Goal: Task Accomplishment & Management: Manage account settings

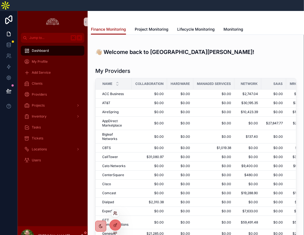
click at [115, 215] on icon at bounding box center [115, 213] width 4 height 4
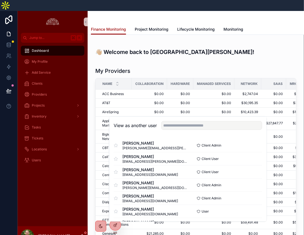
click at [174, 134] on div "View as another user" at bounding box center [187, 126] width 157 height 18
click at [175, 130] on input "text" at bounding box center [211, 125] width 101 height 9
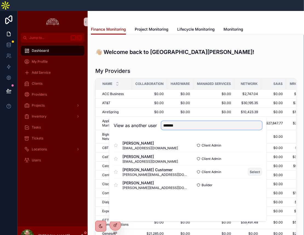
type input "*******"
click at [248, 174] on button "Select" at bounding box center [255, 172] width 14 height 8
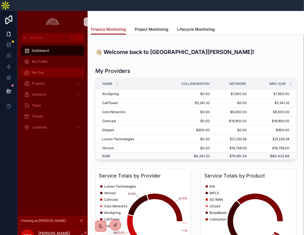
click at [39, 68] on div "My Org" at bounding box center [52, 72] width 57 height 9
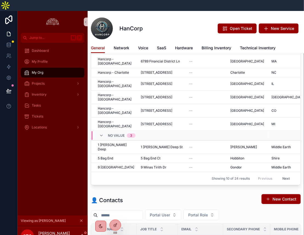
scroll to position [133, 0]
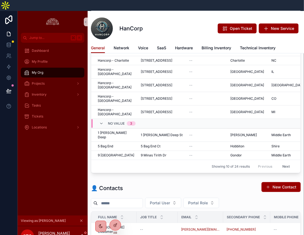
click at [114, 219] on div "HanCorp Open Ticket New Service General General Network Voice SaaS Hardware Bil…" at bounding box center [196, 131] width 216 height 507
click at [114, 223] on icon at bounding box center [115, 225] width 4 height 4
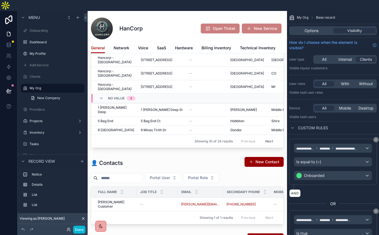
scroll to position [200, 0]
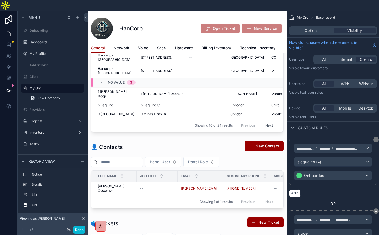
click at [207, 171] on div "scrollable content" at bounding box center [187, 185] width 199 height 749
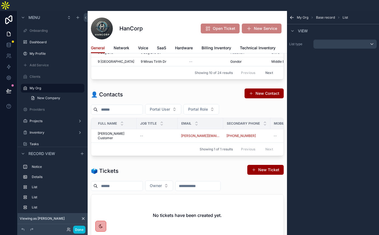
scroll to position [271, 0]
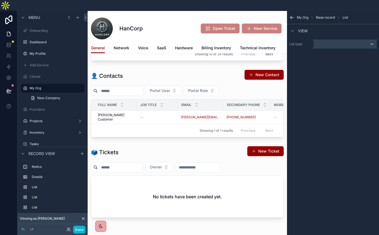
click at [304, 40] on div "scrollable content" at bounding box center [345, 44] width 63 height 9
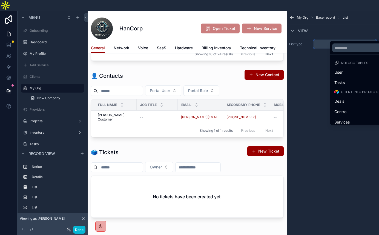
scroll to position [149, 0]
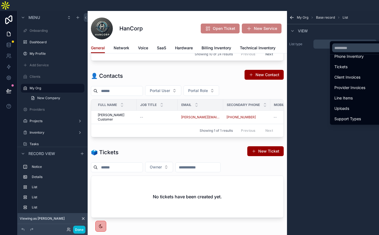
click at [304, 147] on span "Account Number" at bounding box center [349, 150] width 31 height 7
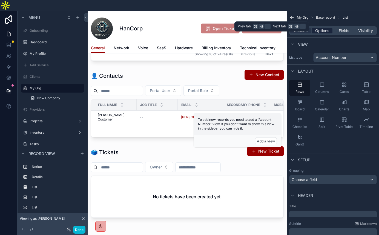
click at [304, 28] on span "Options" at bounding box center [322, 30] width 14 height 5
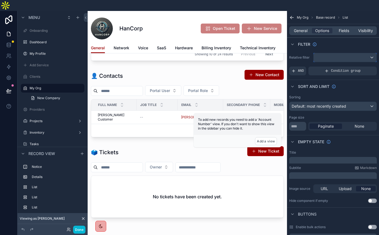
click at [304, 53] on div "scrollable content" at bounding box center [345, 57] width 63 height 9
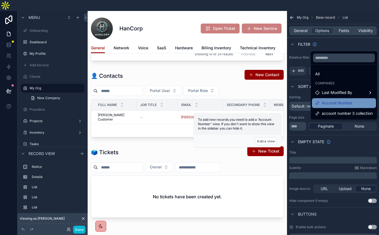
click at [304, 100] on span "Account Number" at bounding box center [337, 103] width 31 height 7
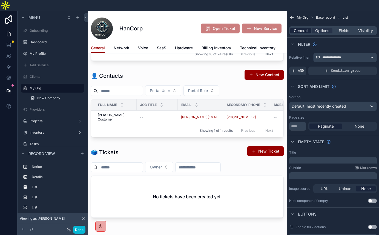
click at [304, 28] on span "General" at bounding box center [301, 30] width 14 height 5
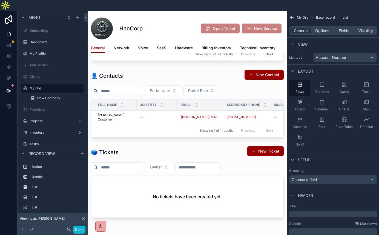
click at [304, 211] on div "﻿" at bounding box center [333, 215] width 88 height 9
click at [304, 212] on p "﻿" at bounding box center [333, 214] width 84 height 5
click at [304, 222] on div "Subtitle Markdown ﻿" at bounding box center [333, 228] width 88 height 13
click at [304, 228] on div "﻿" at bounding box center [333, 232] width 88 height 9
click at [304, 230] on p "﻿" at bounding box center [333, 232] width 84 height 5
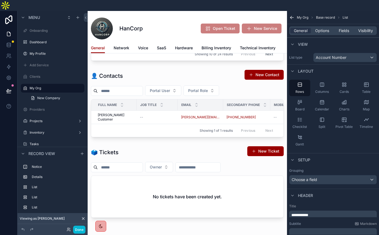
click at [304, 64] on div "Layout" at bounding box center [333, 70] width 92 height 13
click at [304, 28] on span "Options" at bounding box center [322, 30] width 14 height 5
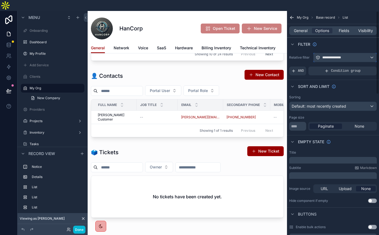
click at [304, 55] on span "**********" at bounding box center [331, 57] width 19 height 4
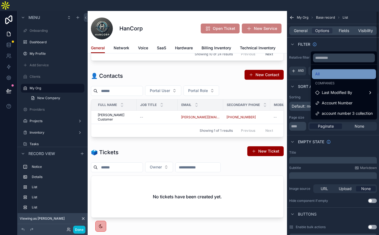
click at [304, 71] on div "All" at bounding box center [344, 74] width 58 height 7
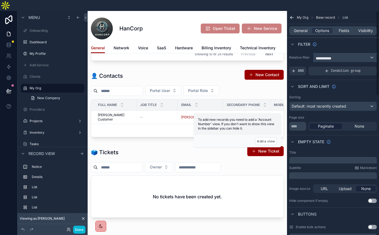
click at [304, 56] on span "**********" at bounding box center [323, 58] width 15 height 4
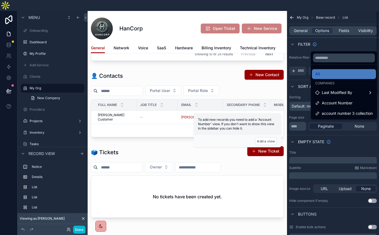
click at [304, 46] on div "scrollable content" at bounding box center [189, 117] width 379 height 235
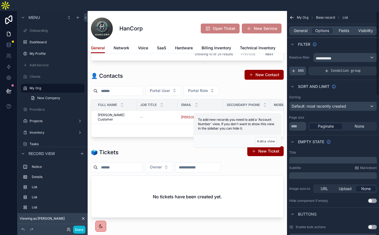
click at [304, 69] on span "AND" at bounding box center [301, 71] width 6 height 4
click at [304, 65] on icon "scrollable content" at bounding box center [362, 66] width 3 height 3
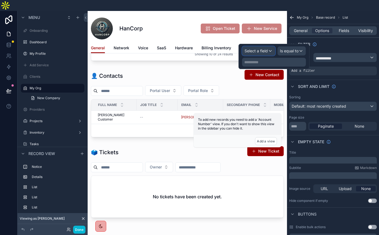
click at [275, 47] on div "Select a field" at bounding box center [258, 51] width 33 height 9
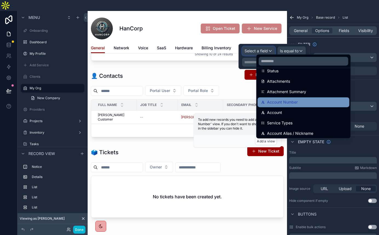
scroll to position [61, 0]
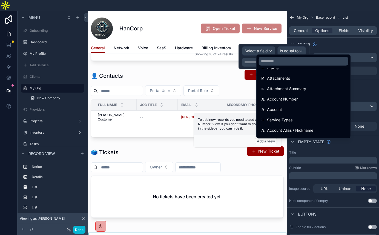
click at [222, 233] on div "scrollable content" at bounding box center [187, 235] width 199 height 4
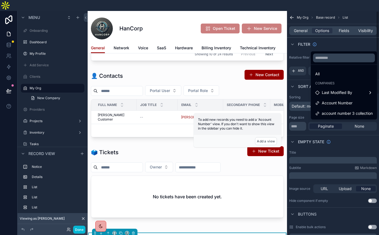
click at [304, 35] on div "scrollable content" at bounding box center [189, 117] width 379 height 235
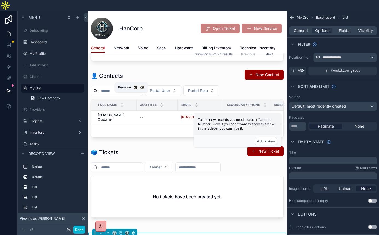
click at [133, 232] on icon "scrollable content" at bounding box center [133, 232] width 1 height 1
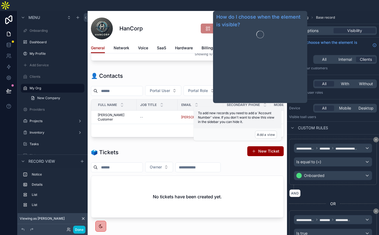
click at [166, 101] on div "scrollable content" at bounding box center [187, 209] width 199 height 939
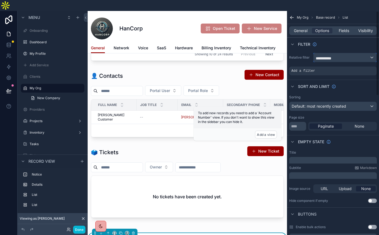
click at [304, 53] on div "**********" at bounding box center [345, 57] width 63 height 9
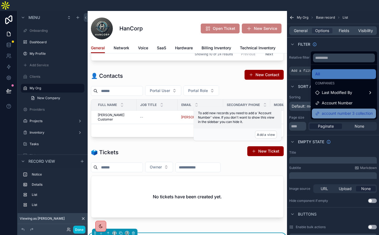
click at [304, 110] on span "account number 3 collection" at bounding box center [347, 113] width 51 height 7
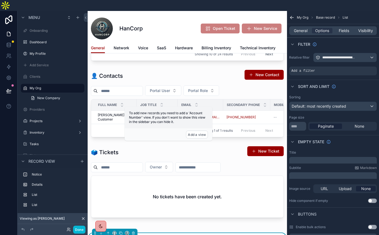
click at [8, 88] on icon at bounding box center [8, 90] width 5 height 5
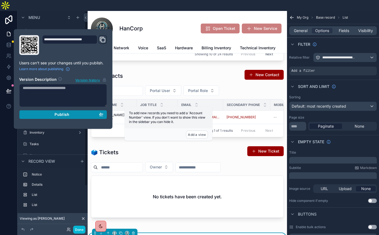
click at [54, 112] on span "Publish" at bounding box center [61, 114] width 15 height 5
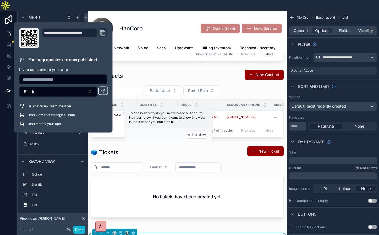
click at [123, 75] on div "Someone requested to join your organization in Vigilis. Please review their pen…" at bounding box center [187, 41] width 199 height 504
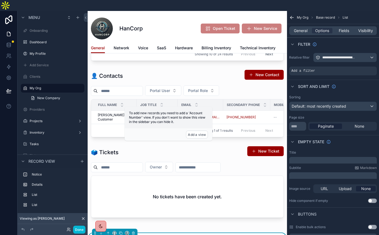
click at [186, 111] on span "To add new records you need to add a 'Account Number' view. If you don't want t…" at bounding box center [167, 117] width 76 height 13
drag, startPoint x: 186, startPoint y: 103, endPoint x: 205, endPoint y: 105, distance: 19.5
click at [205, 107] on div "To add new records you need to add a 'Account Number' view. If you don't want t…" at bounding box center [169, 118] width 88 height 22
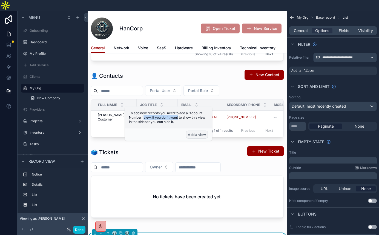
click at [208, 131] on button "Add a view" at bounding box center [197, 135] width 22 height 8
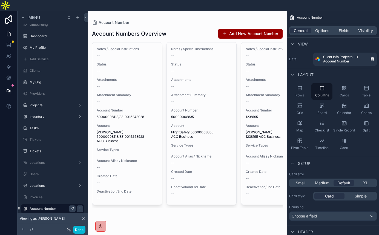
click at [70, 206] on icon "scrollable content" at bounding box center [72, 208] width 4 height 4
click at [44, 205] on input "**********" at bounding box center [48, 208] width 37 height 7
type input "**********"
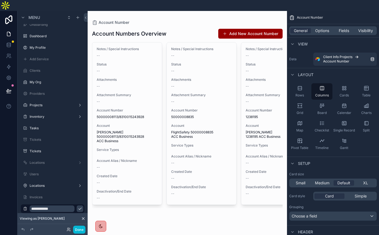
click at [78, 206] on icon "scrollable content" at bounding box center [80, 208] width 4 height 4
click at [303, 85] on icon "scrollable content" at bounding box center [299, 87] width 5 height 5
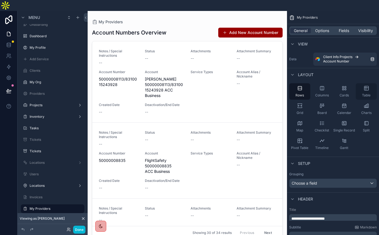
click at [304, 93] on span "Table" at bounding box center [366, 95] width 8 height 4
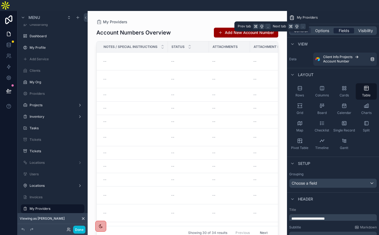
click at [304, 28] on span "Fields" at bounding box center [344, 30] width 10 height 5
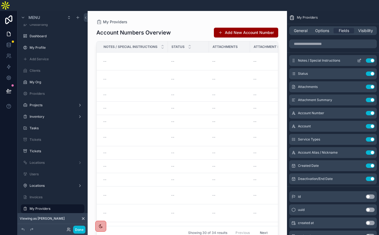
click at [304, 58] on button "Use setting" at bounding box center [370, 60] width 9 height 4
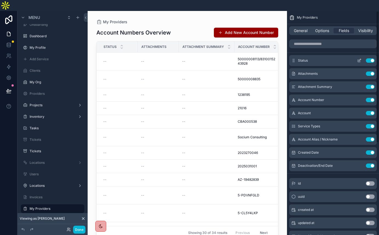
click at [304, 58] on button "Use setting" at bounding box center [370, 60] width 9 height 4
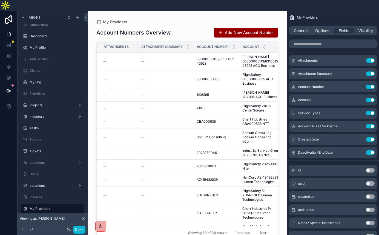
click at [304, 58] on button "Use setting" at bounding box center [370, 60] width 9 height 4
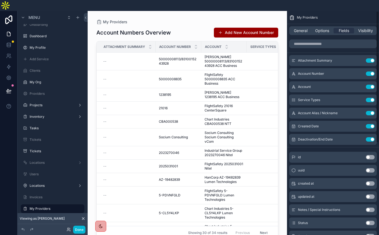
click at [304, 58] on button "Use setting" at bounding box center [370, 60] width 9 height 4
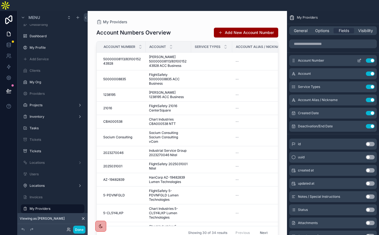
click at [304, 58] on button "Use setting" at bounding box center [370, 60] width 9 height 4
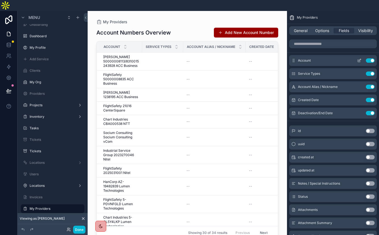
click at [304, 58] on button "Use setting" at bounding box center [370, 60] width 9 height 4
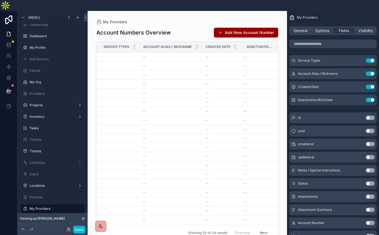
click at [304, 58] on button "Use setting" at bounding box center [370, 60] width 9 height 4
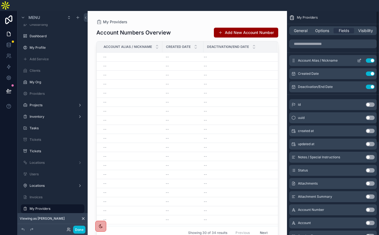
click at [304, 58] on button "Use setting" at bounding box center [370, 60] width 9 height 4
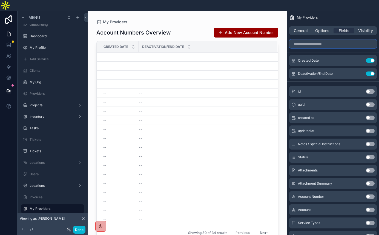
click at [304, 39] on input "scrollable content" at bounding box center [333, 43] width 88 height 9
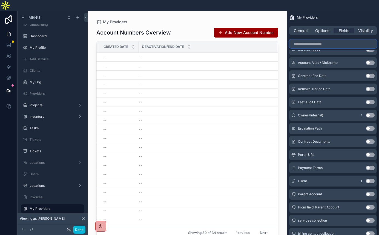
scroll to position [177, 0]
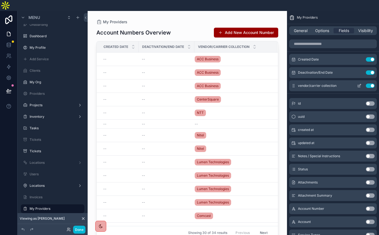
scroll to position [0, 0]
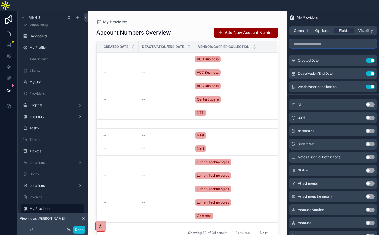
click at [304, 39] on input "scrollable content" at bounding box center [333, 43] width 88 height 9
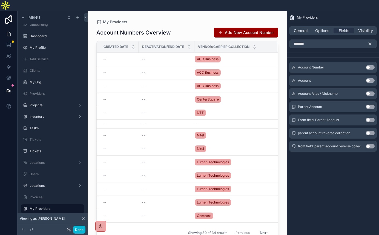
click at [304, 65] on button "Use setting" at bounding box center [370, 67] width 9 height 4
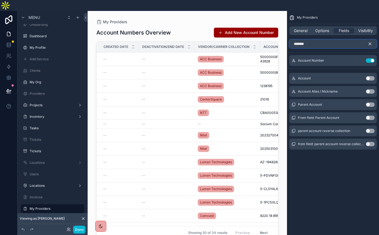
click at [304, 39] on input "*******" at bounding box center [333, 43] width 88 height 9
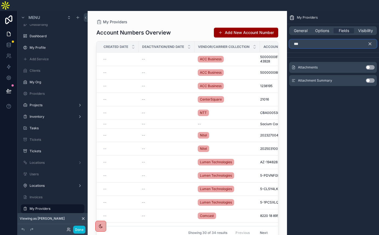
type input "***"
click at [304, 65] on button "Use setting" at bounding box center [370, 67] width 9 height 4
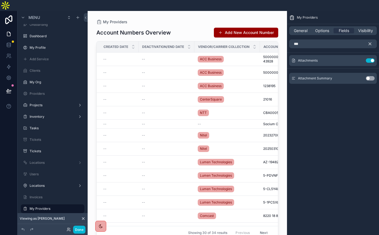
click at [259, 36] on div "scrollable content" at bounding box center [187, 125] width 199 height 228
click at [304, 41] on icon "scrollable content" at bounding box center [369, 43] width 5 height 5
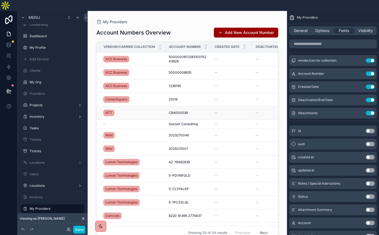
click at [304, 111] on div "--" at bounding box center [325, 113] width 34 height 4
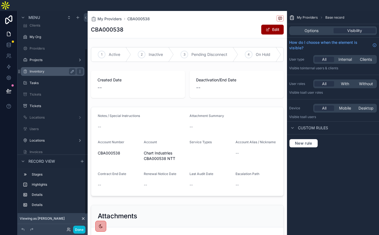
scroll to position [52, 0]
click at [38, 160] on label "My Providers" at bounding box center [52, 162] width 44 height 4
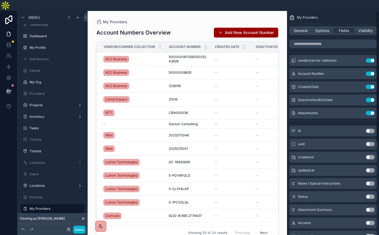
click at [304, 24] on div "General Options Fields Visibility" at bounding box center [333, 30] width 92 height 13
click at [304, 28] on span "General" at bounding box center [301, 30] width 14 height 5
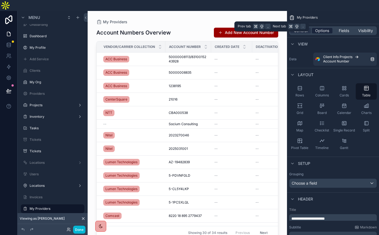
click at [304, 28] on span "Options" at bounding box center [322, 30] width 14 height 5
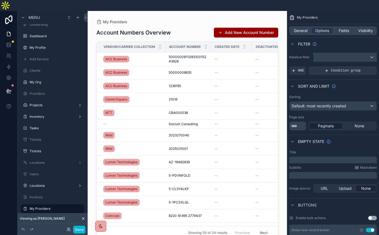
click at [304, 53] on div "scrollable content" at bounding box center [345, 57] width 63 height 9
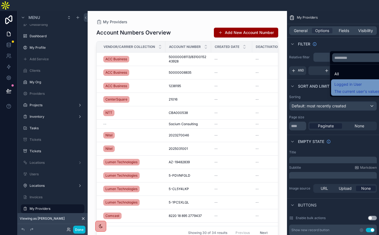
click at [304, 81] on div "Logged in User The current user's values" at bounding box center [356, 87] width 45 height 13
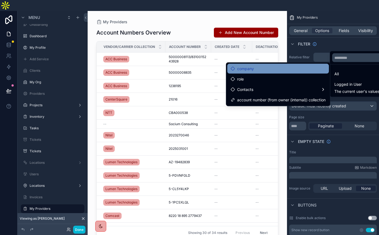
click at [288, 65] on div "company" at bounding box center [278, 68] width 95 height 7
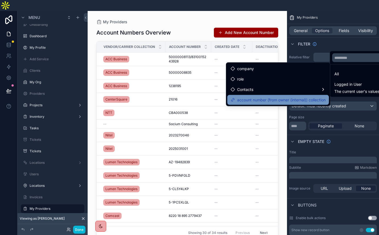
click at [289, 97] on span "account number (from owner (internal)) collection" at bounding box center [281, 100] width 88 height 7
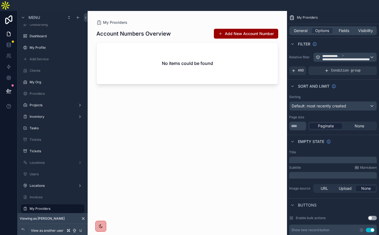
click at [67, 231] on icon at bounding box center [69, 229] width 4 height 4
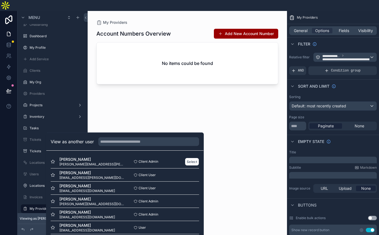
click at [145, 165] on div "Client Admin Select" at bounding box center [162, 161] width 74 height 8
click at [185, 165] on button "Select" at bounding box center [192, 161] width 14 height 8
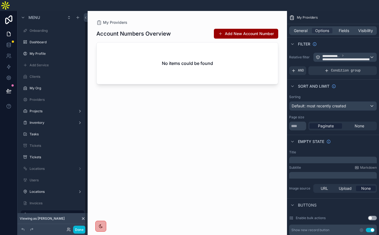
scroll to position [6, 0]
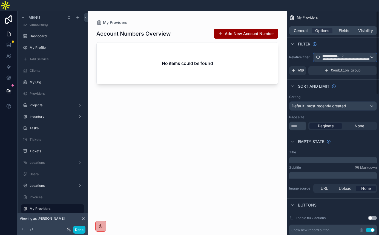
click at [370, 54] on span "**********" at bounding box center [351, 57] width 58 height 7
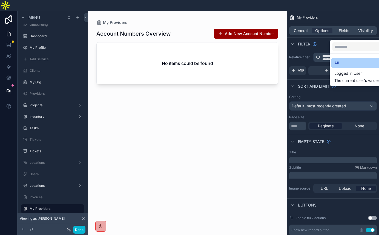
click at [343, 60] on div "All" at bounding box center [360, 63] width 52 height 7
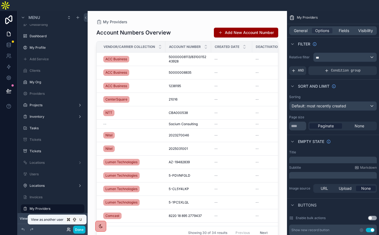
click at [67, 229] on icon at bounding box center [69, 229] width 4 height 4
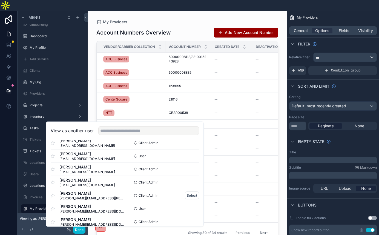
scroll to position [62, 0]
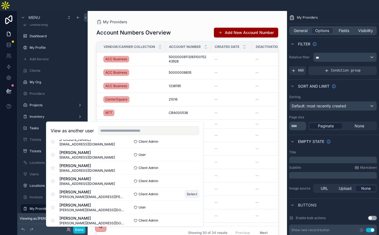
click at [185, 190] on button "Select" at bounding box center [192, 194] width 14 height 8
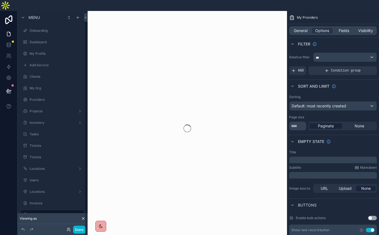
scroll to position [6, 0]
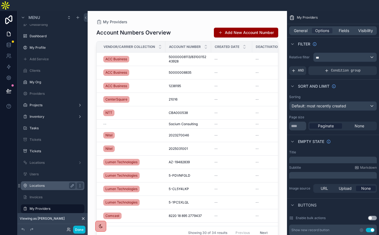
click at [30, 183] on label "Locations" at bounding box center [52, 185] width 44 height 4
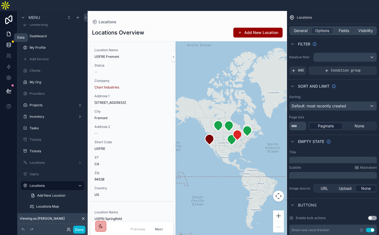
click at [8, 44] on icon at bounding box center [9, 45] width 4 height 2
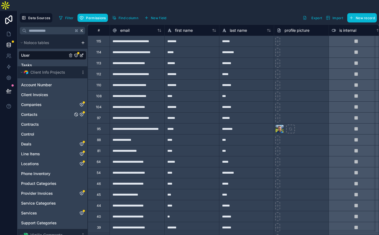
click at [31, 110] on div "Contacts" at bounding box center [53, 114] width 68 height 9
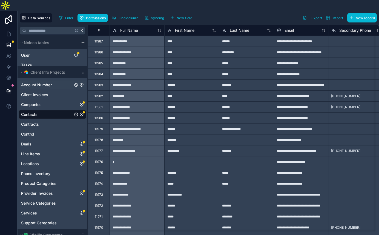
click at [36, 82] on span "Account Number" at bounding box center [36, 84] width 31 height 5
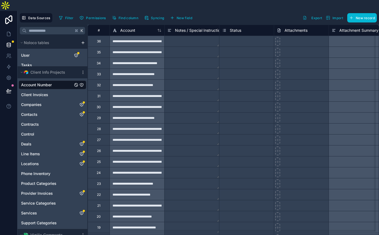
click at [79, 83] on icon "Account Number" at bounding box center [81, 85] width 4 height 4
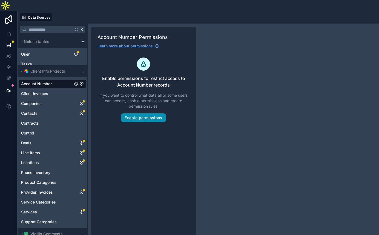
click at [121, 113] on button "Enable permissions" at bounding box center [143, 117] width 45 height 9
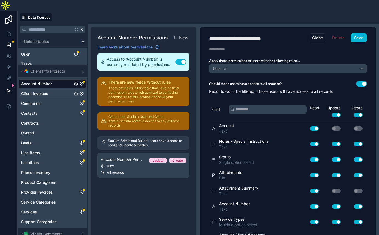
click at [35, 91] on span "Client Invoices" at bounding box center [34, 93] width 27 height 5
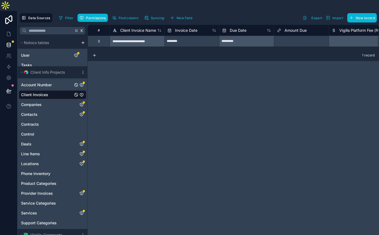
click at [41, 81] on div "Account Number" at bounding box center [53, 85] width 68 height 9
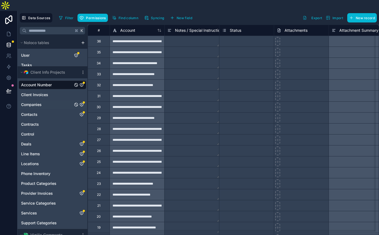
click at [39, 100] on div "Companies" at bounding box center [53, 104] width 68 height 9
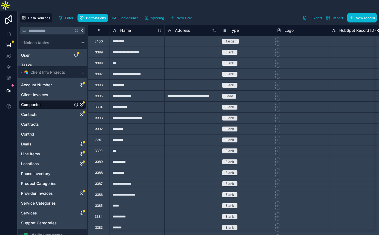
click at [79, 102] on icon "Companies" at bounding box center [81, 104] width 4 height 4
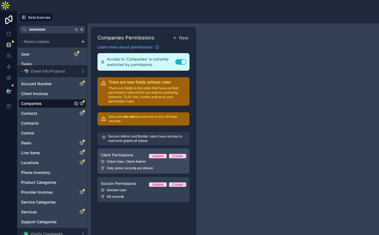
click at [101, 159] on div "Client User, Client Admin" at bounding box center [143, 161] width 85 height 4
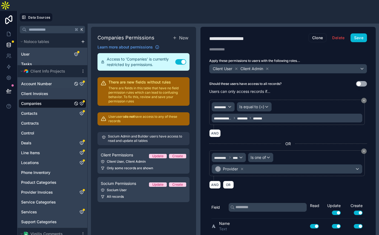
click at [36, 81] on span "Account Number" at bounding box center [36, 83] width 31 height 5
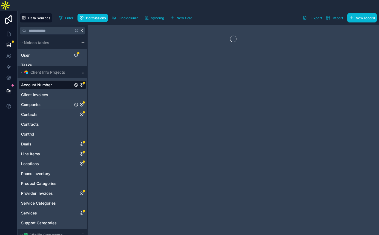
click at [34, 100] on div "Companies" at bounding box center [53, 104] width 68 height 9
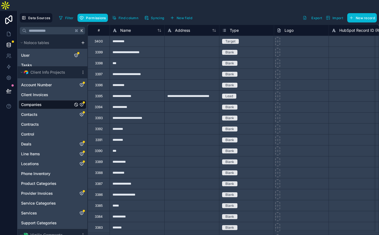
click at [79, 102] on icon "Companies" at bounding box center [81, 104] width 4 height 4
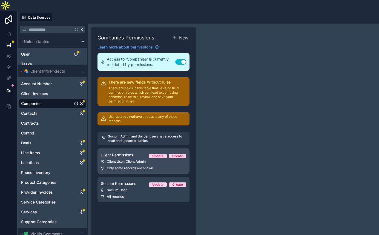
click at [101, 159] on div "Client User, Client Admin" at bounding box center [143, 161] width 85 height 4
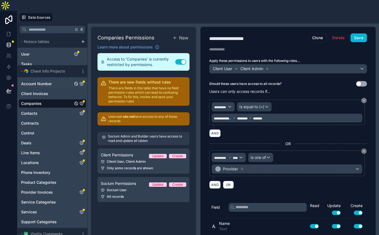
click at [43, 79] on div "Account Number" at bounding box center [53, 83] width 68 height 9
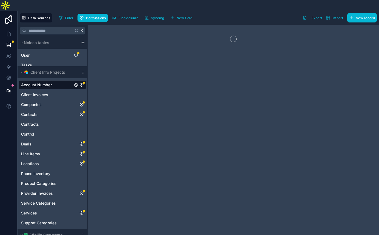
click at [80, 83] on icon "Account Number" at bounding box center [81, 84] width 3 height 3
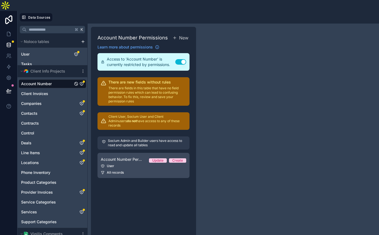
click at [101, 170] on div "All records" at bounding box center [143, 172] width 85 height 4
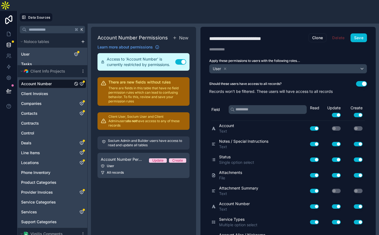
click at [209, 35] on div "**********" at bounding box center [237, 38] width 56 height 6
type div "**********"
click at [356, 81] on button "Use setting" at bounding box center [361, 83] width 11 height 5
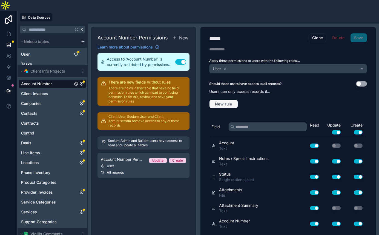
click at [213, 102] on span "New rule" at bounding box center [224, 104] width 22 height 5
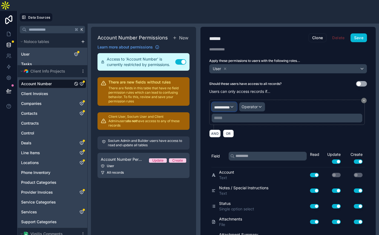
click at [214, 105] on span "**********" at bounding box center [221, 107] width 15 height 4
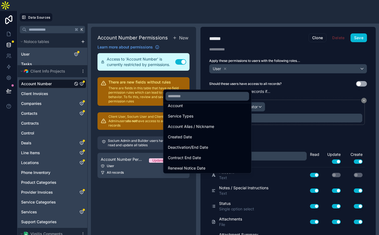
scroll to position [103, 0]
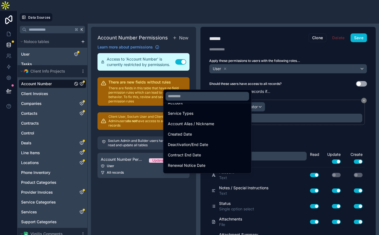
click at [129, 162] on div at bounding box center [189, 117] width 379 height 235
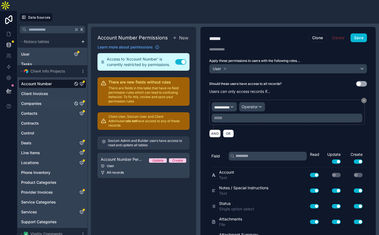
click at [38, 99] on div "Companies" at bounding box center [53, 103] width 68 height 9
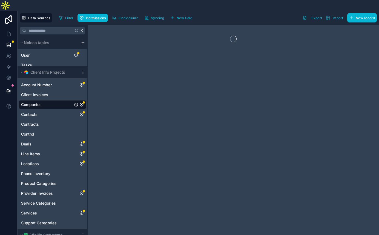
click at [79, 102] on icon "Companies" at bounding box center [81, 104] width 4 height 4
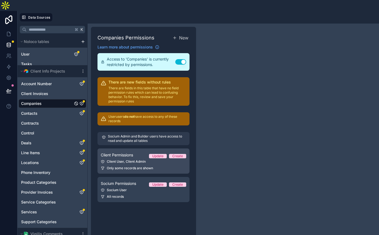
click at [100, 148] on link "Client Permissions Update Create Client User, Client Admin Only some records ar…" at bounding box center [143, 160] width 92 height 25
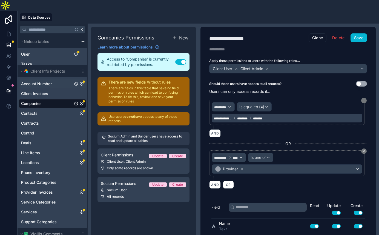
click at [38, 79] on div "Account Number" at bounding box center [53, 83] width 68 height 9
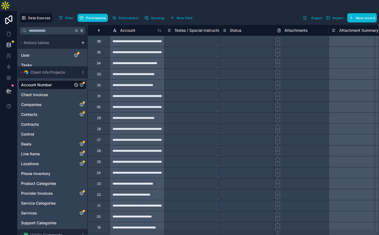
click at [80, 83] on icon "Account Number" at bounding box center [81, 84] width 3 height 3
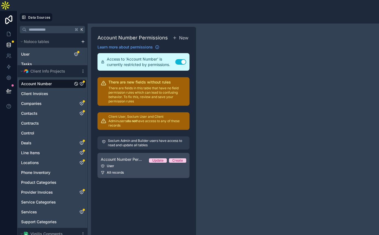
click at [101, 157] on span "Account Number Permission 1" at bounding box center [123, 159] width 44 height 5
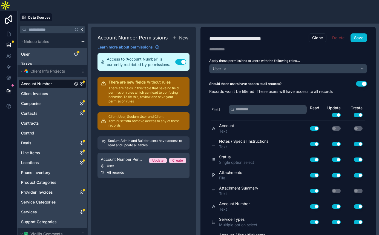
click at [293, 81] on div "Should these users have access to all records? Use setting" at bounding box center [288, 83] width 158 height 5
click at [356, 81] on button "Use setting" at bounding box center [361, 83] width 11 height 5
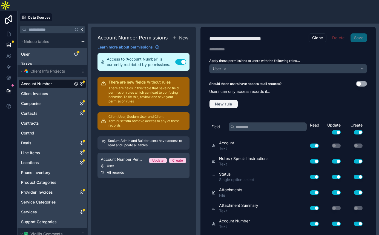
click at [209, 100] on button "New rule" at bounding box center [223, 104] width 29 height 9
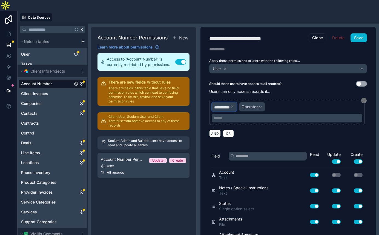
click at [214, 105] on span "**********" at bounding box center [221, 107] width 15 height 4
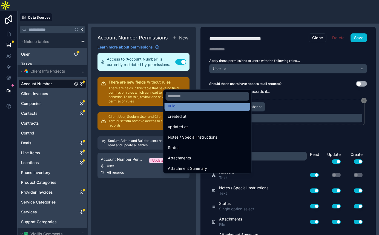
scroll to position [18, 0]
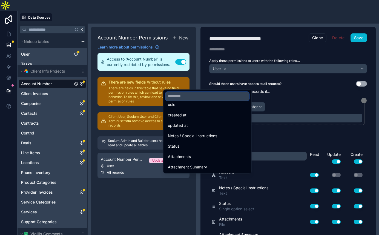
click at [179, 92] on input "text" at bounding box center [208, 96] width 84 height 9
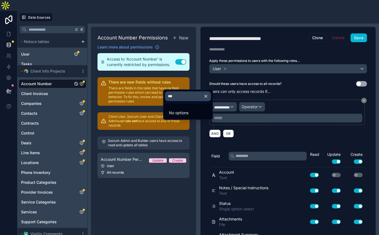
scroll to position [0, 0]
type input "*****"
type input "***"
click at [171, 109] on div "Client" at bounding box center [188, 112] width 41 height 7
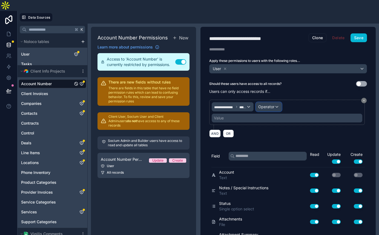
click at [258, 104] on span "Operator" at bounding box center [266, 106] width 16 height 5
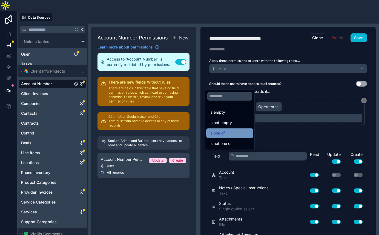
click at [226, 128] on div "Is one of" at bounding box center [229, 133] width 47 height 10
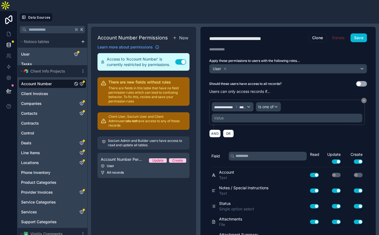
click at [212, 114] on div "Value" at bounding box center [287, 118] width 151 height 9
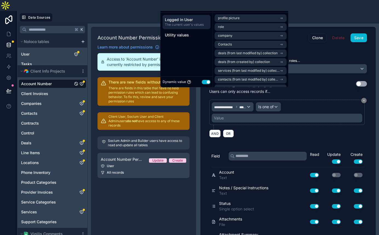
click at [212, 114] on div "Value" at bounding box center [287, 118] width 151 height 9
click at [221, 39] on li "company" at bounding box center [251, 36] width 72 height 8
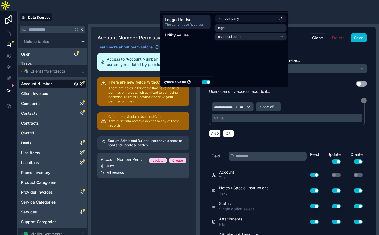
click at [224, 22] on div "company" at bounding box center [250, 19] width 71 height 8
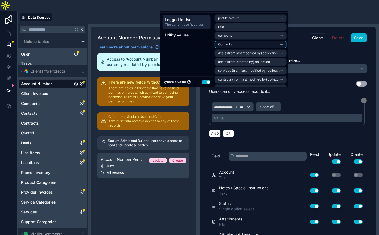
click at [224, 47] on li "Contacts" at bounding box center [251, 45] width 72 height 8
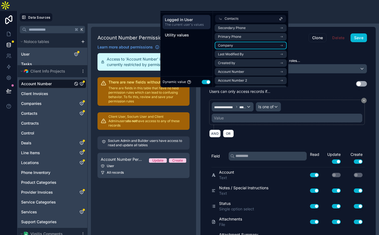
click at [225, 48] on li "Company" at bounding box center [251, 46] width 72 height 8
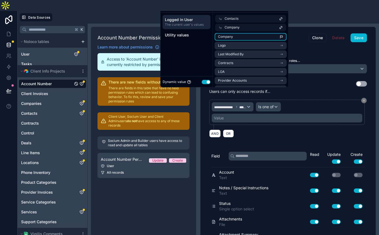
click at [234, 41] on li "Company" at bounding box center [251, 37] width 72 height 8
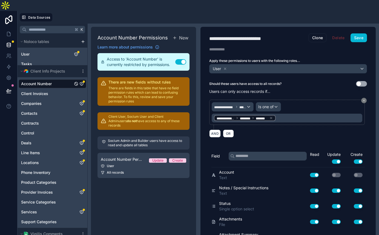
click at [237, 129] on div "AND OR" at bounding box center [288, 133] width 158 height 8
click at [350, 33] on button "Save" at bounding box center [358, 37] width 16 height 9
click at [79, 101] on icon "Companies" at bounding box center [81, 103] width 4 height 4
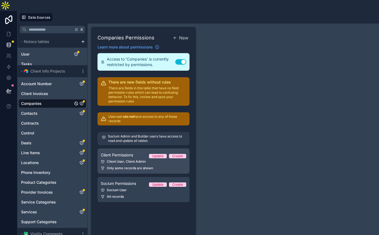
click at [97, 148] on link "Client Permissions Update Create Client User, Client Admin Only some records ar…" at bounding box center [143, 160] width 92 height 25
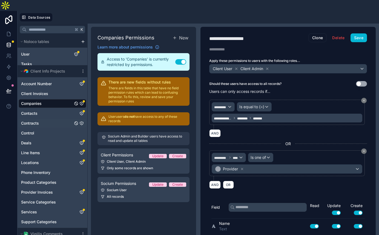
click at [79, 121] on icon "Contracts" at bounding box center [81, 123] width 4 height 4
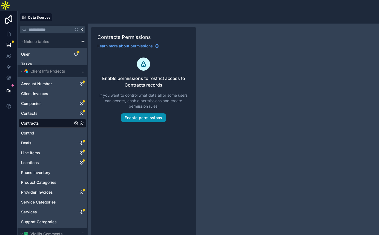
click at [121, 113] on button "Enable permissions" at bounding box center [143, 117] width 45 height 9
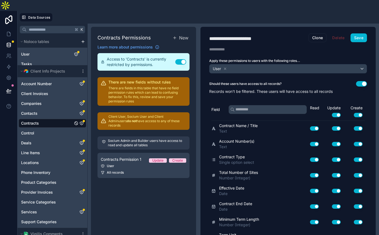
click at [209, 35] on div "**********" at bounding box center [231, 38] width 44 height 6
type div "**********"
click at [356, 81] on button "Use setting" at bounding box center [361, 83] width 11 height 5
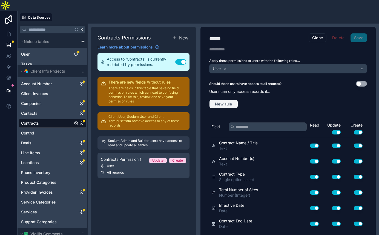
click at [213, 102] on span "New rule" at bounding box center [224, 104] width 22 height 5
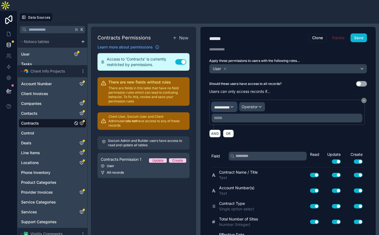
click at [214, 105] on span "**********" at bounding box center [221, 107] width 15 height 4
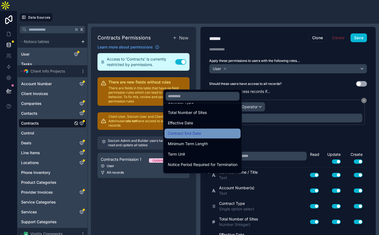
scroll to position [75, 0]
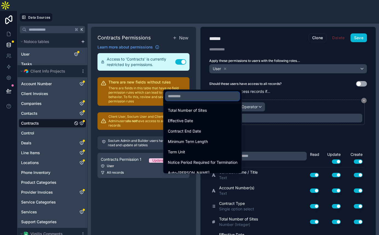
click at [179, 92] on input "text" at bounding box center [203, 96] width 74 height 9
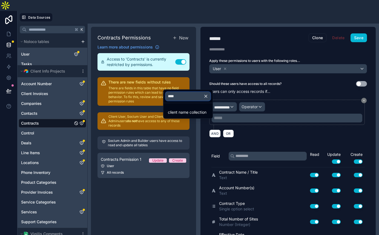
type input "*****"
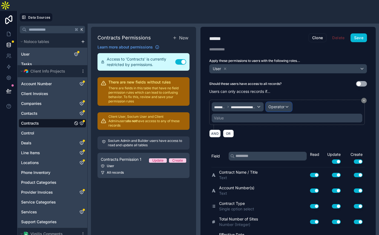
click at [268, 104] on span "Operator" at bounding box center [276, 106] width 16 height 5
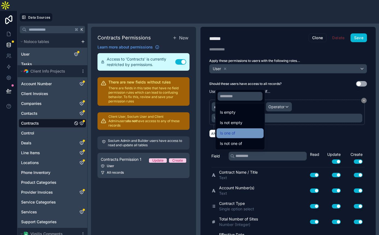
click at [231, 130] on div "Is one of" at bounding box center [240, 133] width 41 height 7
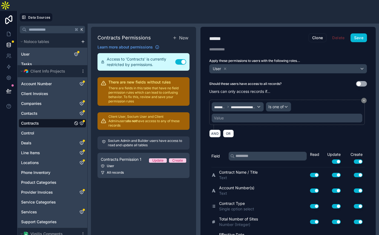
click at [212, 114] on div "Value" at bounding box center [287, 118] width 151 height 9
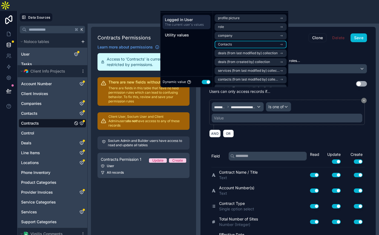
click at [219, 45] on li "Contacts" at bounding box center [251, 45] width 72 height 8
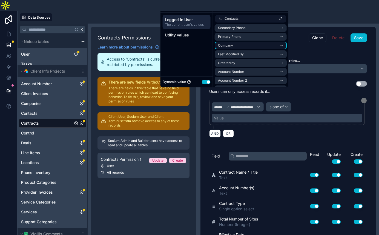
click at [220, 46] on li "Company" at bounding box center [251, 46] width 72 height 8
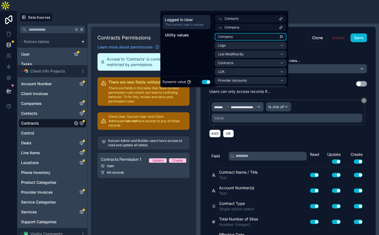
click at [219, 41] on li "Company" at bounding box center [251, 37] width 72 height 8
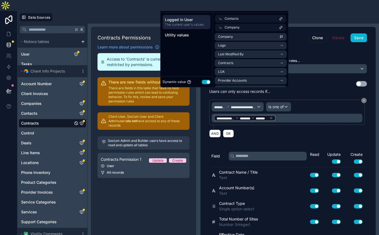
click at [218, 129] on div "AND OR" at bounding box center [288, 133] width 158 height 8
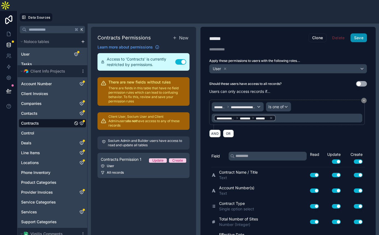
click at [350, 33] on button "Save" at bounding box center [358, 37] width 16 height 9
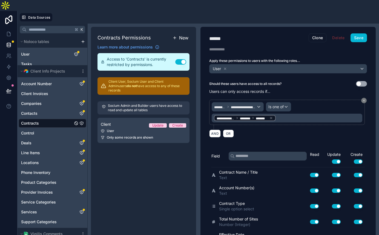
click at [179, 35] on span "New" at bounding box center [183, 38] width 9 height 7
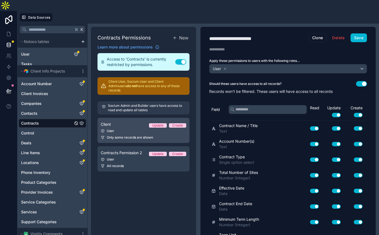
click at [97, 118] on link "Client Update Create User Only some records are shown" at bounding box center [143, 130] width 92 height 25
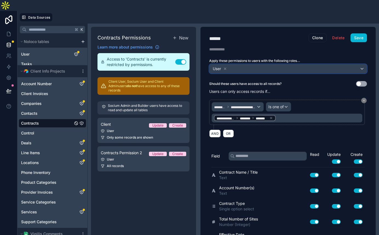
click at [213, 66] on span "User" at bounding box center [217, 68] width 8 height 5
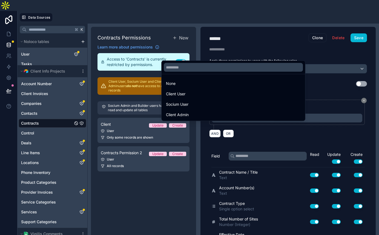
click at [169, 44] on div at bounding box center [189, 117] width 379 height 235
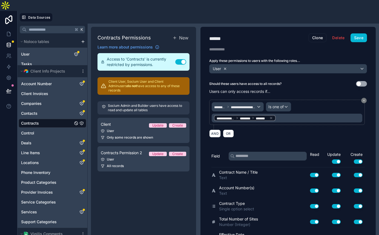
click at [223, 67] on icon at bounding box center [225, 69] width 4 height 4
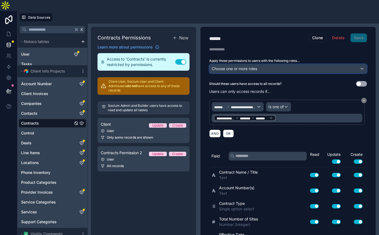
click at [212, 66] on span "Choose one or more roles" at bounding box center [234, 68] width 45 height 5
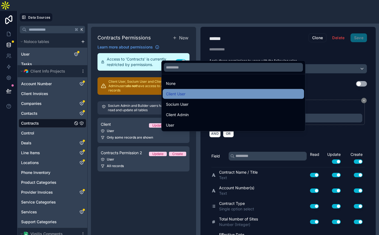
click at [183, 91] on div "Client User" at bounding box center [233, 94] width 135 height 7
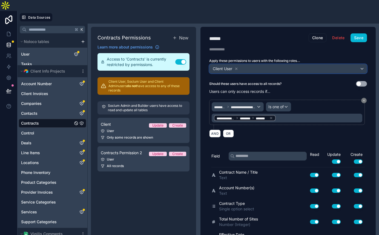
click at [209, 64] on div "Client User" at bounding box center [287, 68] width 157 height 9
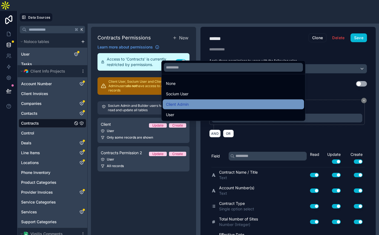
click at [185, 101] on div "Client Admin" at bounding box center [233, 104] width 135 height 7
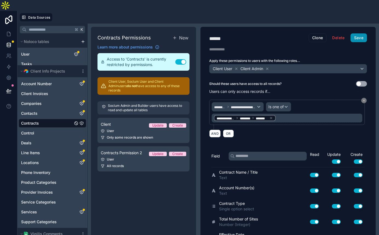
click at [350, 33] on button "Save" at bounding box center [358, 37] width 16 height 9
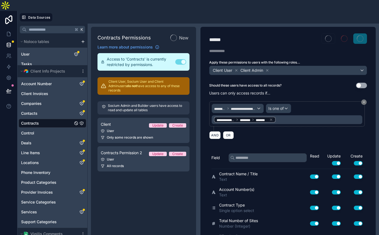
click at [97, 146] on link "Contracts Permission 2 Update Create User All records" at bounding box center [143, 158] width 92 height 25
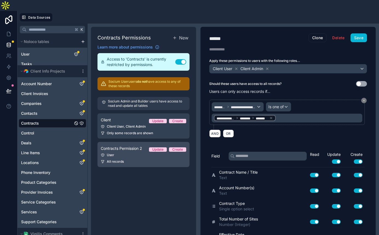
click at [101, 153] on div "User" at bounding box center [143, 155] width 85 height 4
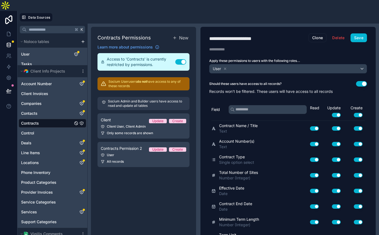
click at [209, 35] on div "**********" at bounding box center [231, 38] width 44 height 6
type div "**********"
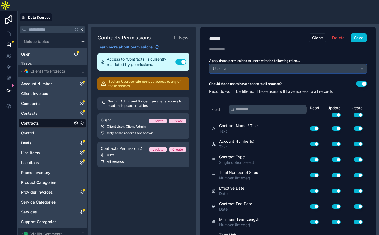
click at [212, 65] on span "User" at bounding box center [220, 69] width 16 height 8
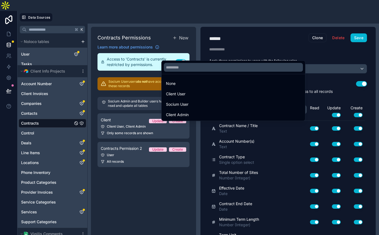
click at [170, 45] on div at bounding box center [189, 117] width 379 height 235
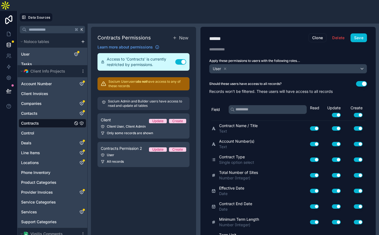
click at [224, 68] on icon at bounding box center [225, 69] width 2 height 2
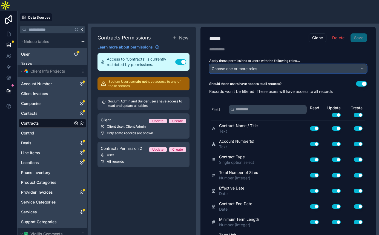
click at [212, 66] on span "Choose one or more roles" at bounding box center [234, 68] width 45 height 5
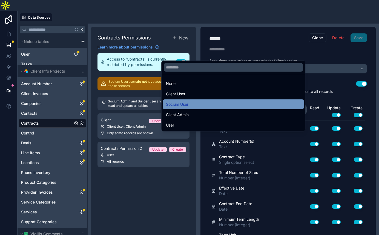
click at [174, 101] on span "Socium User" at bounding box center [177, 104] width 22 height 7
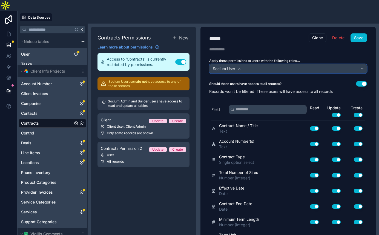
click at [212, 65] on span "Socium User" at bounding box center [227, 69] width 31 height 8
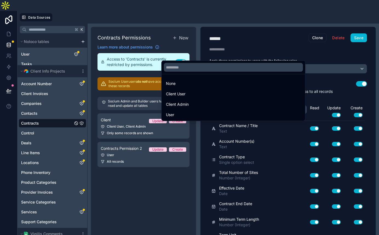
click at [151, 104] on div at bounding box center [189, 117] width 379 height 235
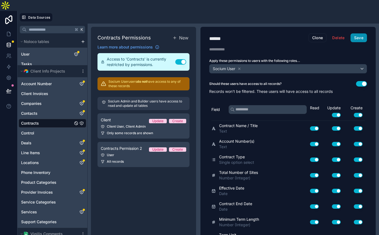
click at [350, 33] on button "Save" at bounding box center [358, 37] width 16 height 9
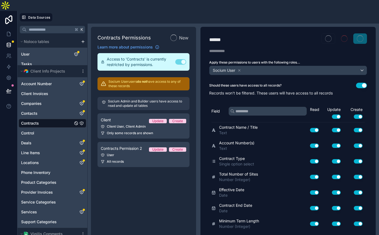
click at [101, 117] on div "Client Update Create" at bounding box center [143, 120] width 85 height 7
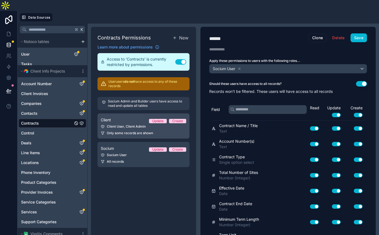
click at [100, 113] on link "Client Update Create Client User, Client Admin Only some records are shown" at bounding box center [143, 125] width 92 height 25
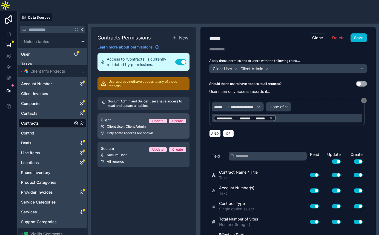
click at [106, 124] on div "Client User, Client Admin" at bounding box center [143, 126] width 85 height 4
click at [101, 124] on div "Client User, Client Admin" at bounding box center [143, 126] width 85 height 4
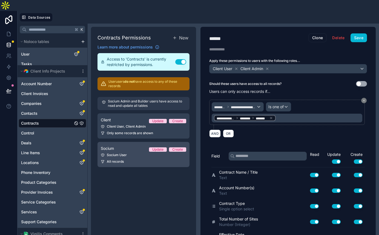
click at [97, 142] on link "Socium Update Create Socium User All records" at bounding box center [143, 154] width 92 height 25
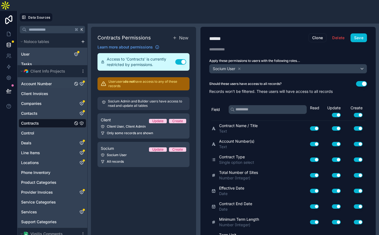
click at [39, 81] on span "Account Number" at bounding box center [36, 83] width 31 height 5
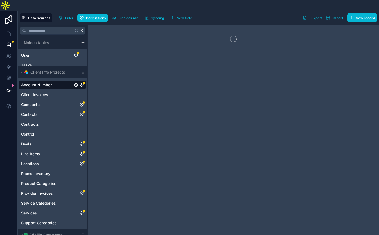
click at [79, 83] on icon "Account Number" at bounding box center [81, 85] width 4 height 4
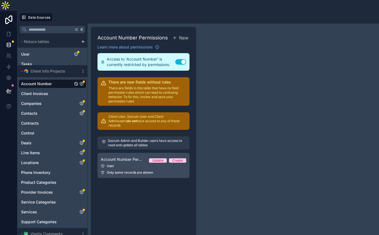
click at [101, 164] on div "User" at bounding box center [143, 166] width 85 height 4
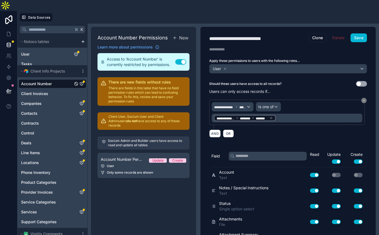
click at [209, 35] on div "**********" at bounding box center [237, 38] width 56 height 6
type div "**********"
click at [223, 67] on icon at bounding box center [225, 69] width 4 height 4
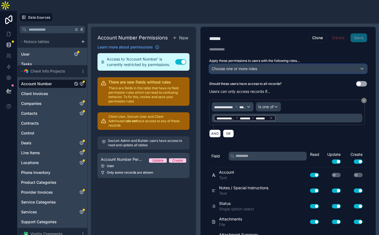
click at [212, 66] on span "Choose one or more roles" at bounding box center [234, 68] width 45 height 5
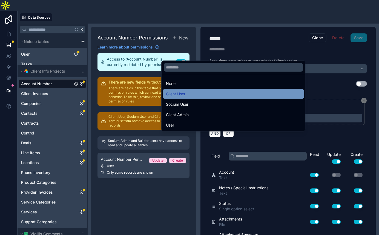
click at [175, 91] on span "Client User" at bounding box center [175, 94] width 19 height 7
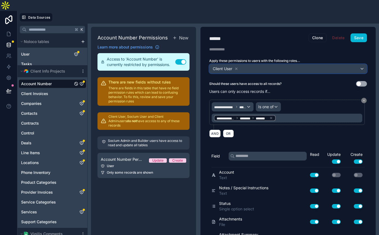
click at [209, 64] on button "Client User" at bounding box center [288, 68] width 158 height 9
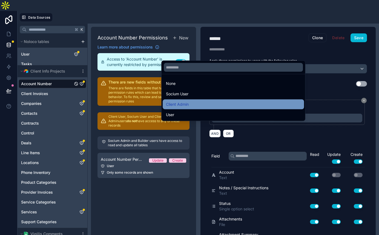
click at [191, 101] on div "Client Admin" at bounding box center [233, 104] width 135 height 7
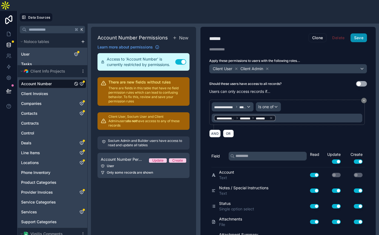
click at [350, 33] on button "Save" at bounding box center [358, 37] width 16 height 9
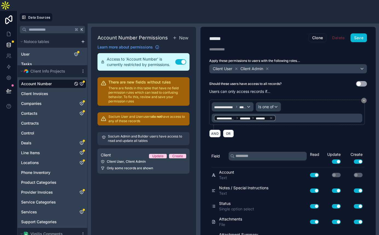
click at [134, 27] on div "Account Number Permissions New Learn more about permissions Access to 'Account …" at bounding box center [143, 135] width 105 height 216
click at [179, 35] on span "New" at bounding box center [183, 38] width 9 height 7
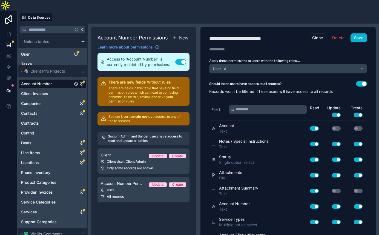
click at [224, 68] on icon at bounding box center [225, 69] width 2 height 2
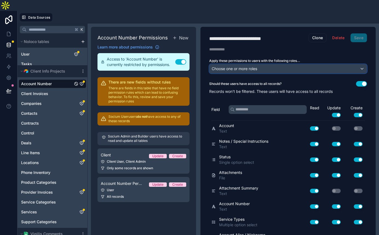
click at [212, 66] on span "Choose one or more roles" at bounding box center [234, 68] width 45 height 5
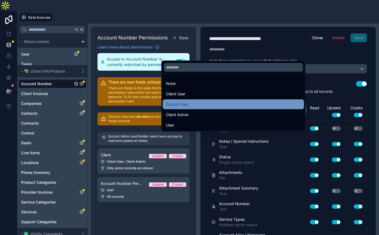
click at [178, 101] on span "Socium User" at bounding box center [177, 104] width 22 height 7
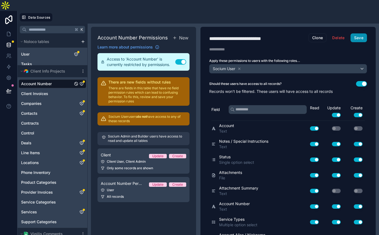
click at [350, 33] on button "Save" at bounding box center [358, 37] width 16 height 9
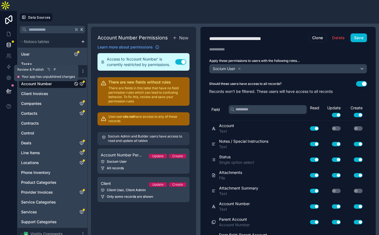
click at [7, 88] on icon at bounding box center [8, 90] width 5 height 5
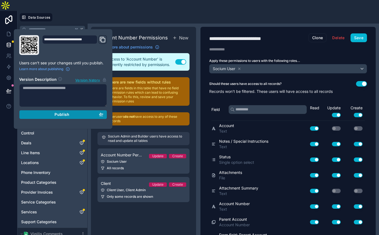
click at [41, 112] on div "Publish" at bounding box center [63, 114] width 81 height 5
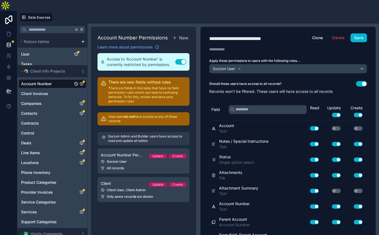
click at [111, 191] on div "Account Number Permissions New Learn more about permissions Access to 'Account …" at bounding box center [143, 135] width 105 height 216
click at [36, 109] on div "Contacts" at bounding box center [53, 113] width 68 height 9
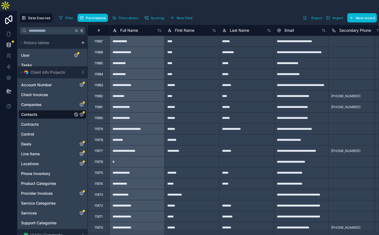
click at [79, 112] on icon "Contacts" at bounding box center [81, 114] width 4 height 4
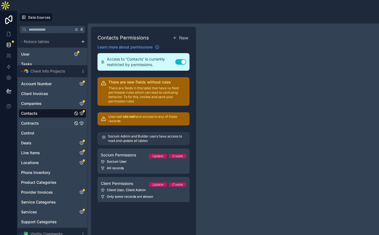
click at [79, 121] on icon "Contracts" at bounding box center [81, 123] width 4 height 4
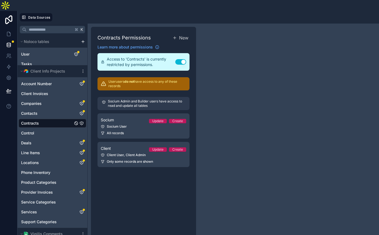
click at [96, 149] on div "Contracts Permissions New Learn more about permissions Access to 'Contracts' is…" at bounding box center [143, 135] width 105 height 216
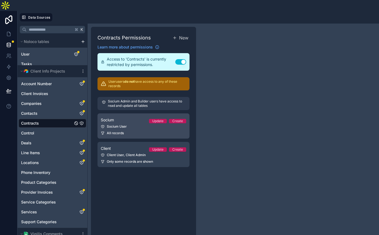
click at [101, 124] on div "Socium User" at bounding box center [143, 126] width 85 height 4
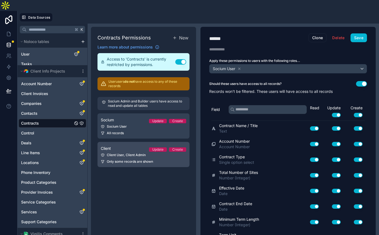
click at [97, 142] on link "Client Update Create Client User, Client Admin Only some records are shown" at bounding box center [143, 154] width 92 height 25
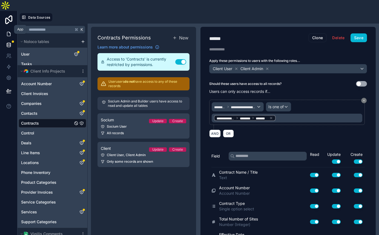
click at [8, 32] on icon at bounding box center [8, 34] width 3 height 4
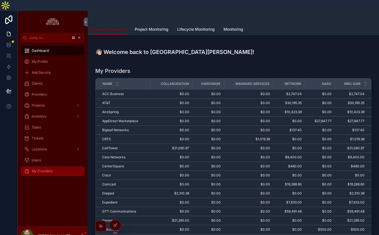
click at [44, 167] on div "My Providers" at bounding box center [52, 171] width 57 height 9
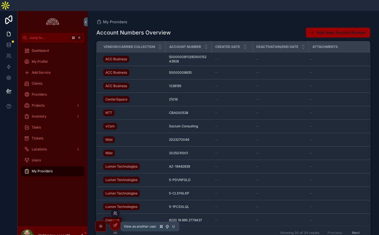
click at [113, 214] on icon at bounding box center [115, 213] width 4 height 4
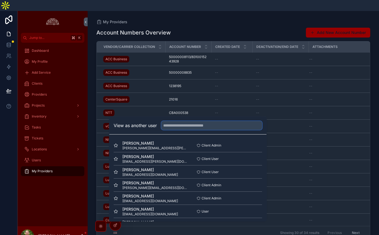
click at [166, 130] on input "text" at bounding box center [211, 125] width 101 height 9
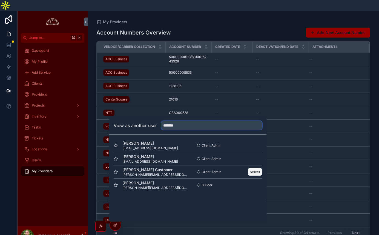
type input "*******"
click at [248, 174] on button "Select" at bounding box center [255, 172] width 14 height 8
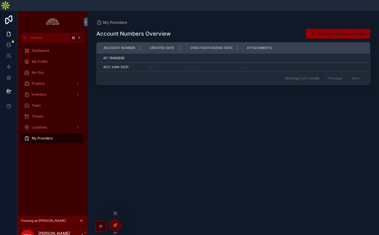
click at [114, 223] on icon at bounding box center [115, 225] width 4 height 4
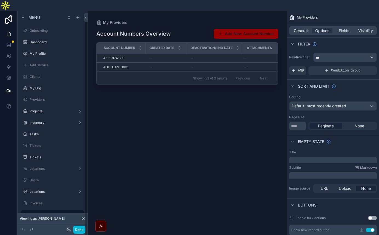
scroll to position [6, 0]
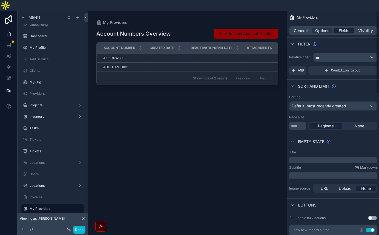
click at [349, 28] on span "Fields" at bounding box center [344, 30] width 10 height 5
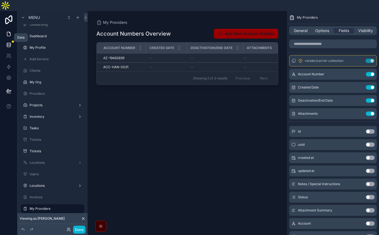
click at [8, 44] on icon at bounding box center [9, 45] width 4 height 2
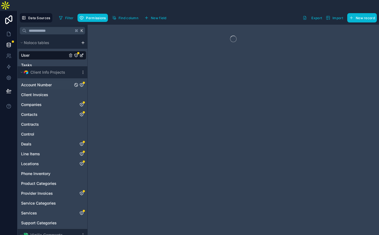
click at [80, 83] on icon "Account Number" at bounding box center [81, 84] width 3 height 3
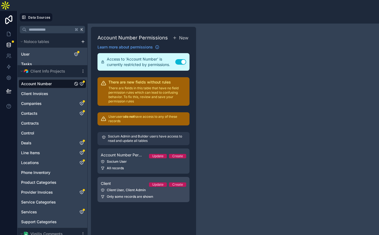
click at [101, 180] on div "Client Update Create" at bounding box center [143, 183] width 85 height 7
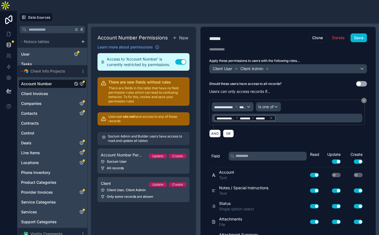
scroll to position [226, 0]
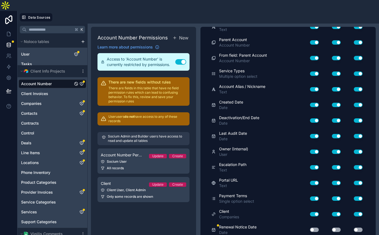
click at [303, 225] on div "Use setting" at bounding box center [312, 229] width 18 height 9
click at [310, 228] on button "Use setting" at bounding box center [314, 230] width 9 height 4
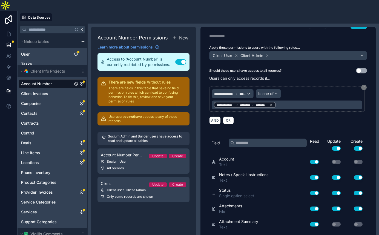
scroll to position [0, 0]
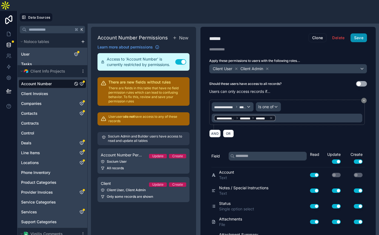
click at [350, 33] on button "Save" at bounding box center [358, 37] width 16 height 9
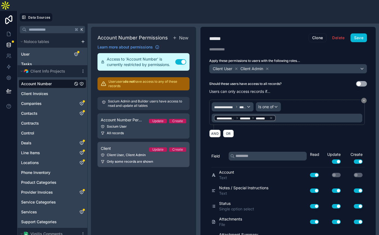
click at [96, 137] on div "Account Number Permissions New Learn more about permissions Access to 'Account …" at bounding box center [143, 135] width 105 height 216
click at [97, 124] on div "Account Number Permissions New Learn more about permissions Access to 'Account …" at bounding box center [143, 135] width 105 height 216
click at [107, 159] on span "Only some records are shown" at bounding box center [130, 161] width 46 height 4
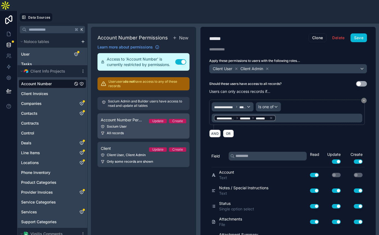
click at [101, 124] on div "Socium User" at bounding box center [143, 126] width 85 height 4
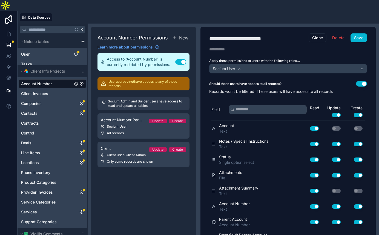
click at [209, 35] on div "**********" at bounding box center [237, 38] width 57 height 6
type div "**********"
click at [209, 35] on div "**********" at bounding box center [237, 38] width 57 height 6
click at [350, 33] on button "Save" at bounding box center [358, 37] width 16 height 9
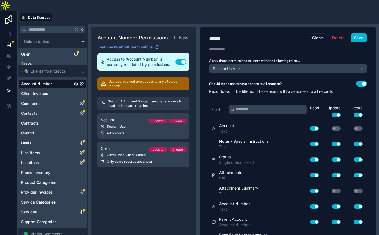
scroll to position [191, 0]
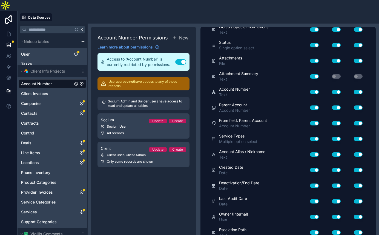
scroll to position [0, 0]
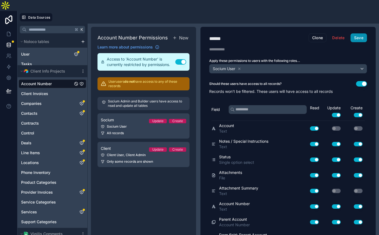
click at [350, 33] on button "Save" at bounding box center [358, 37] width 16 height 9
click at [6, 31] on icon at bounding box center [8, 33] width 5 height 5
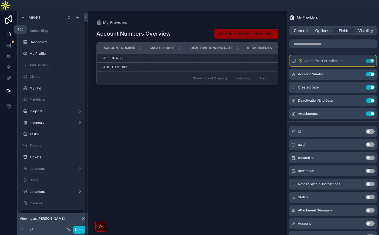
scroll to position [6, 0]
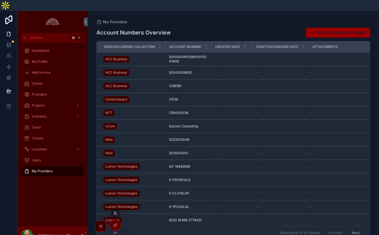
click at [114, 213] on icon at bounding box center [115, 213] width 4 height 4
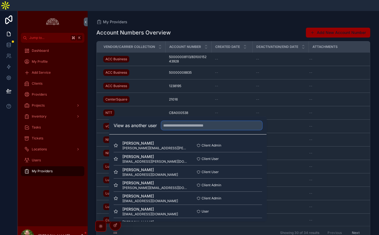
click at [162, 130] on input "text" at bounding box center [211, 125] width 101 height 9
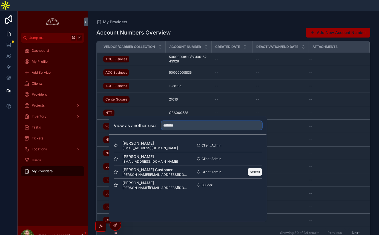
type input "*******"
click at [248, 173] on button "Select" at bounding box center [255, 172] width 14 height 8
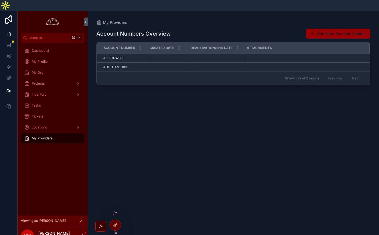
click at [113, 225] on icon at bounding box center [115, 225] width 4 height 4
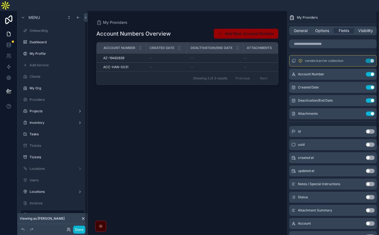
scroll to position [6, 0]
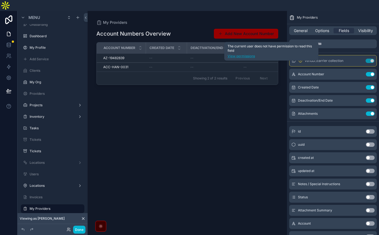
click at [265, 54] on link "View permissions" at bounding box center [272, 56] width 88 height 4
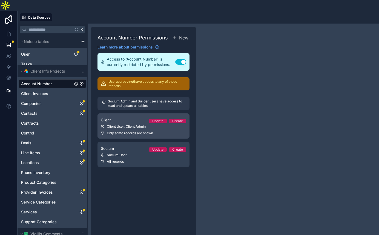
click at [101, 124] on div "Client User, Client Admin" at bounding box center [143, 126] width 85 height 4
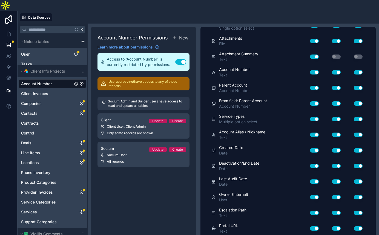
scroll to position [226, 0]
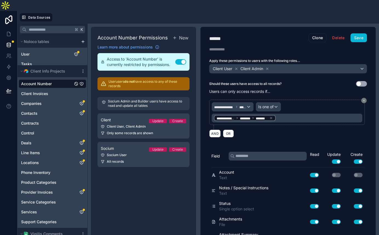
click at [295, 27] on div "**********" at bounding box center [287, 135] width 175 height 216
click at [350, 33] on button "Save" at bounding box center [358, 37] width 16 height 9
click at [7, 31] on icon at bounding box center [8, 33] width 5 height 5
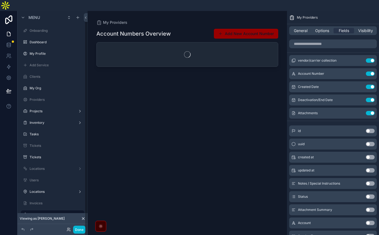
scroll to position [6, 0]
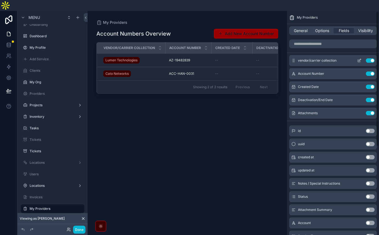
click at [361, 58] on icon "scrollable content" at bounding box center [359, 60] width 4 height 4
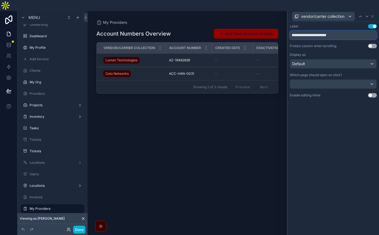
click at [344, 31] on input "**********" at bounding box center [333, 35] width 87 height 9
type input "********"
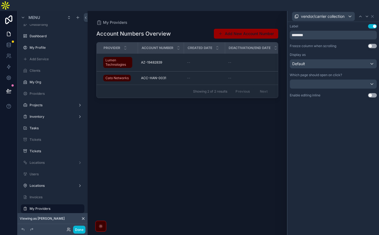
click at [353, 44] on div "Label Use setting ******** Freeze column when scrolling Use setting Display as …" at bounding box center [333, 60] width 87 height 73
click at [352, 59] on div "Default" at bounding box center [333, 63] width 87 height 9
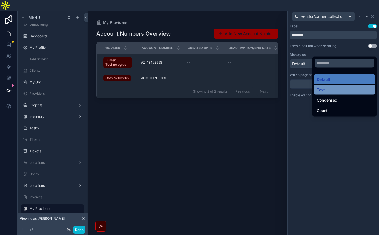
click at [333, 87] on div "Text" at bounding box center [344, 90] width 55 height 7
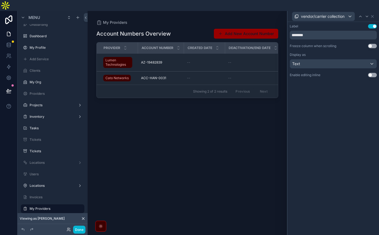
click at [239, 116] on div "scrollable content" at bounding box center [187, 125] width 199 height 228
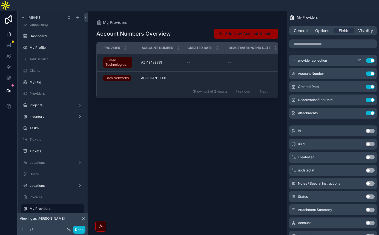
click at [361, 59] on icon "scrollable content" at bounding box center [360, 60] width 2 height 2
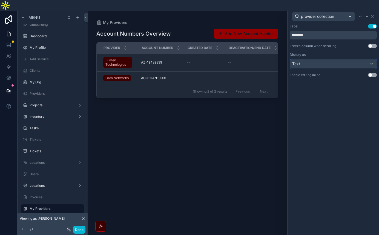
click at [349, 59] on div "Text" at bounding box center [333, 63] width 87 height 9
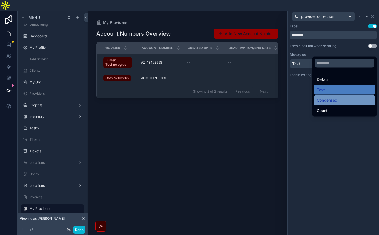
click at [321, 97] on span "Condensed" at bounding box center [327, 100] width 21 height 7
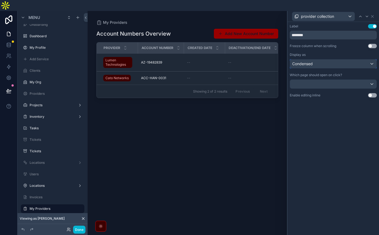
click at [313, 61] on span "Condensed" at bounding box center [302, 63] width 21 height 5
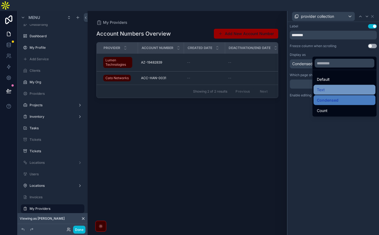
click at [326, 87] on div "Text" at bounding box center [344, 90] width 55 height 7
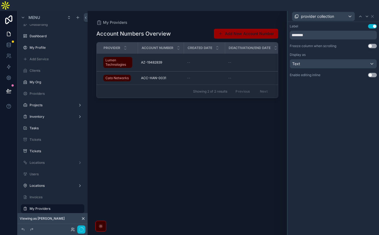
click at [278, 88] on div "Account Numbers Overview Add New Account Number Provider Account Number Created…" at bounding box center [187, 132] width 182 height 214
click at [73, 232] on button "Done" at bounding box center [79, 230] width 12 height 8
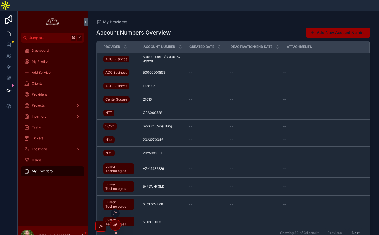
click at [114, 224] on icon at bounding box center [115, 225] width 4 height 4
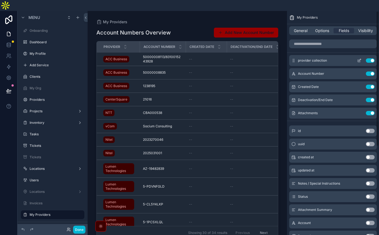
click at [361, 58] on icon "scrollable content" at bounding box center [359, 60] width 4 height 4
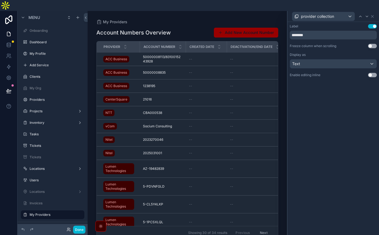
click at [374, 24] on button "Use setting" at bounding box center [372, 26] width 9 height 4
click at [375, 44] on button "Use setting" at bounding box center [372, 46] width 9 height 4
click at [375, 14] on icon at bounding box center [372, 16] width 4 height 4
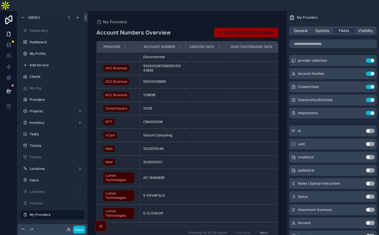
click at [93, 16] on div "scrollable content" at bounding box center [187, 125] width 199 height 228
click at [96, 29] on h1 "Account Numbers Overview" at bounding box center [133, 33] width 74 height 8
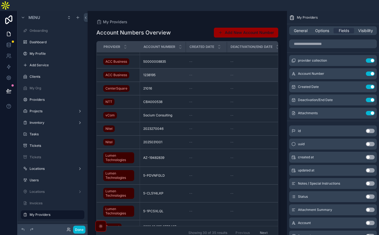
scroll to position [21, 0]
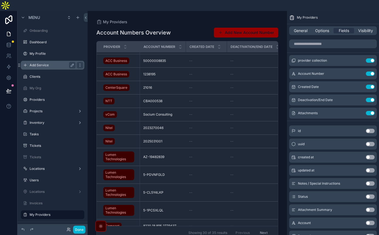
click at [38, 63] on label "Add Service" at bounding box center [52, 65] width 44 height 4
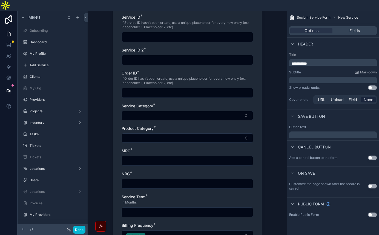
scroll to position [77, 0]
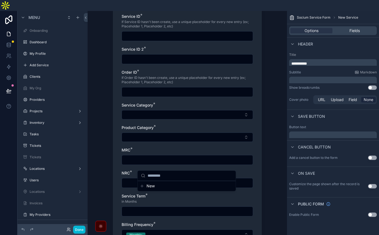
click at [284, 151] on div "New Service Main Service Details Client * Service ID * If Service ID hasn't bee…" at bounding box center [187, 51] width 199 height 235
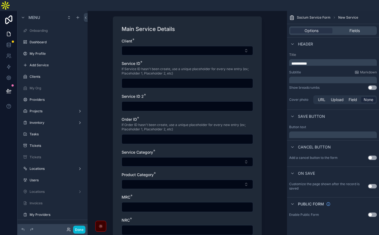
scroll to position [0, 0]
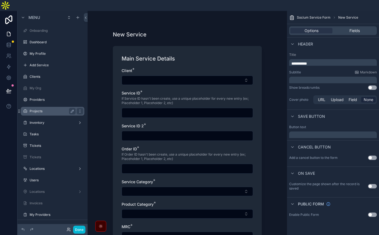
click at [35, 109] on label "Projects" at bounding box center [52, 111] width 44 height 4
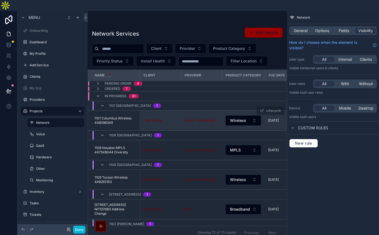
click at [94, 116] on span "1101 Columbus Wireless 448086349" at bounding box center [115, 120] width 42 height 9
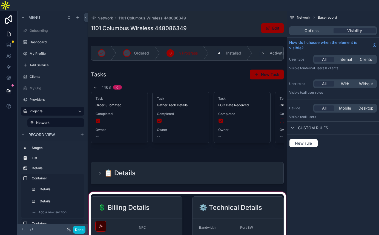
click at [158, 160] on div "scrollable content" at bounding box center [187, 173] width 199 height 27
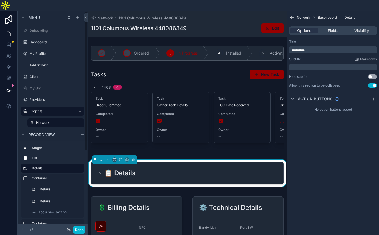
click at [99, 172] on icon "scrollable content" at bounding box center [99, 173] width 1 height 2
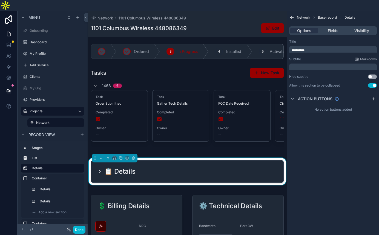
scroll to position [3, 0]
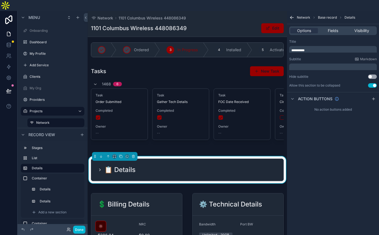
click at [99, 169] on icon "scrollable content" at bounding box center [99, 170] width 1 height 2
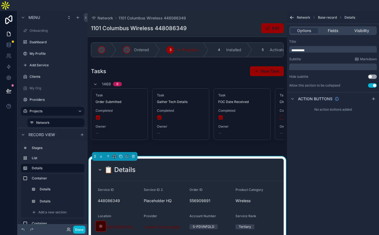
click at [209, 198] on span "556909891" at bounding box center [210, 200] width 42 height 5
click at [346, 26] on div "Options Fields Visibility" at bounding box center [333, 30] width 88 height 9
click at [338, 28] on span "Fields" at bounding box center [333, 30] width 10 height 5
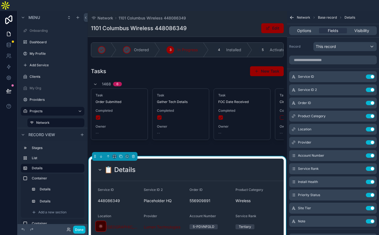
click at [372, 153] on button "Use setting" at bounding box center [370, 155] width 9 height 4
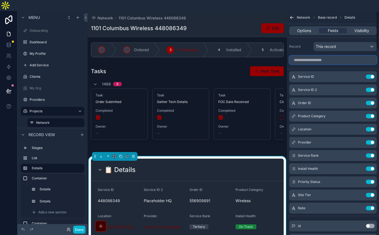
click at [338, 56] on input "scrollable content" at bounding box center [333, 60] width 88 height 9
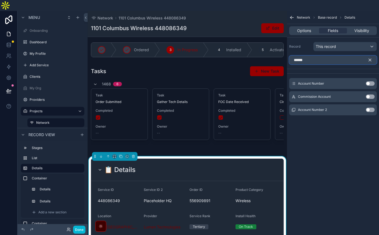
type input "******"
click at [358, 104] on div "Account Number 2 Use setting" at bounding box center [333, 109] width 88 height 11
click at [343, 104] on div "Account Number 2 Use setting" at bounding box center [333, 109] width 88 height 11
click at [350, 114] on div "Network Base record Details Options Fields Visibility Record This record ******…" at bounding box center [333, 128] width 92 height 235
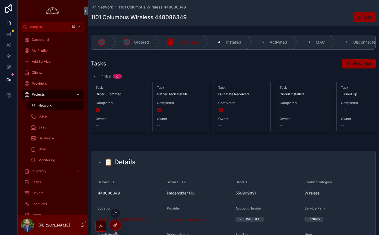
click at [115, 223] on icon at bounding box center [116, 224] width 2 height 2
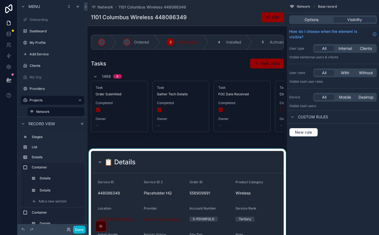
click at [140, 149] on div "scrollable content" at bounding box center [187, 204] width 199 height 110
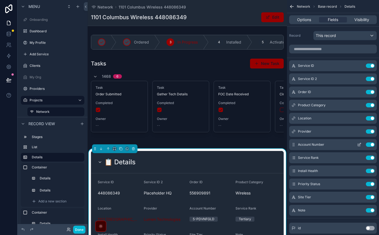
click at [373, 142] on button "Use setting" at bounding box center [370, 144] width 9 height 4
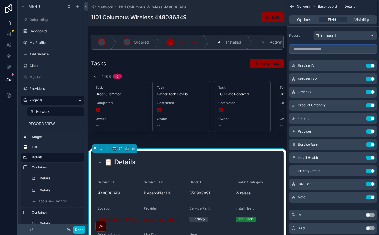
click at [349, 45] on input "scrollable content" at bounding box center [333, 49] width 88 height 9
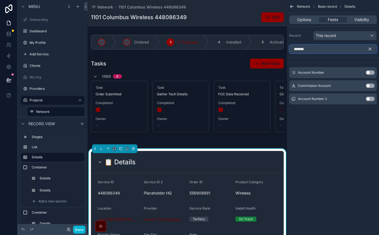
type input "*******"
click at [370, 97] on button "Use setting" at bounding box center [370, 99] width 9 height 4
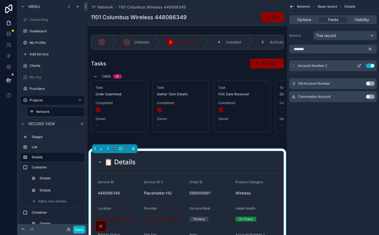
click at [361, 64] on icon "scrollable content" at bounding box center [359, 66] width 4 height 4
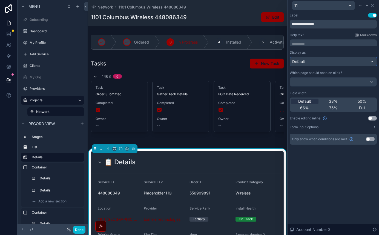
click at [347, 57] on div "Default" at bounding box center [333, 61] width 87 height 9
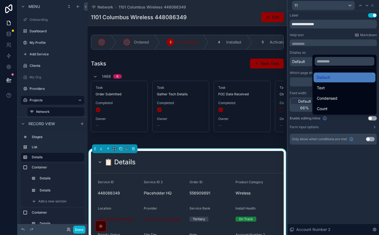
click at [330, 85] on div "Text" at bounding box center [344, 88] width 55 height 7
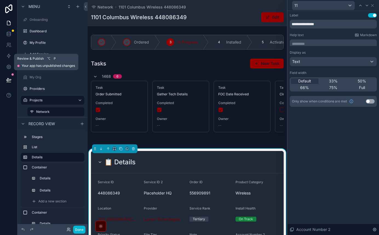
click at [7, 77] on icon at bounding box center [8, 79] width 5 height 5
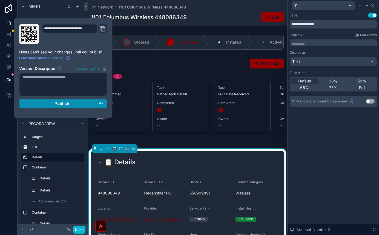
click at [42, 101] on div "Publish" at bounding box center [63, 103] width 81 height 5
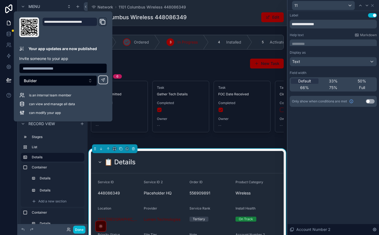
click at [246, 173] on form "Service ID 448086349 Service ID 2 Placeholder HQ Order ID 556909891 Product Cat…" at bounding box center [187, 222] width 192 height 99
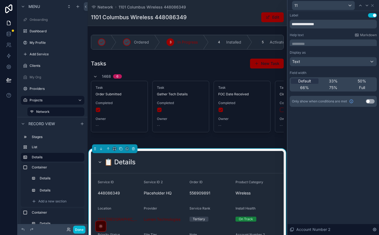
click at [353, 13] on div "Label Use setting" at bounding box center [333, 15] width 87 height 4
click at [352, 20] on input "**********" at bounding box center [333, 24] width 87 height 9
type input "**********"
click at [348, 133] on div "**********" at bounding box center [333, 123] width 91 height 224
click at [6, 77] on icon at bounding box center [8, 79] width 5 height 5
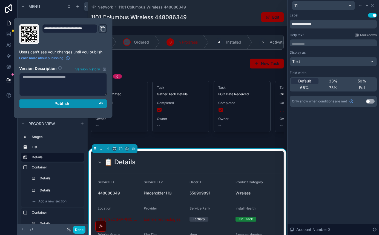
click at [54, 101] on span "Publish" at bounding box center [61, 103] width 15 height 5
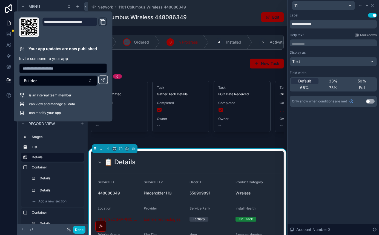
click at [216, 173] on form "Service ID 448086349 Service ID 2 Placeholder HQ Order ID 556909891 Product Cat…" at bounding box center [187, 222] width 192 height 99
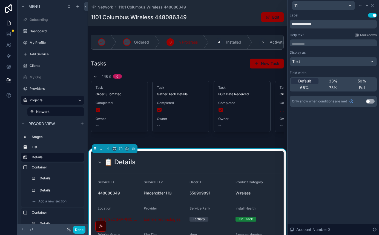
click at [39, 121] on label "Voice" at bounding box center [54, 123] width 37 height 4
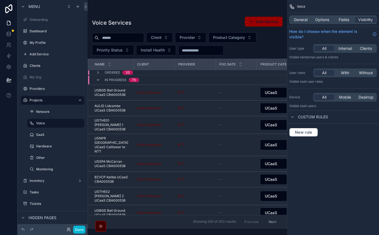
click at [88, 64] on div "scrollable content" at bounding box center [187, 117] width 199 height 235
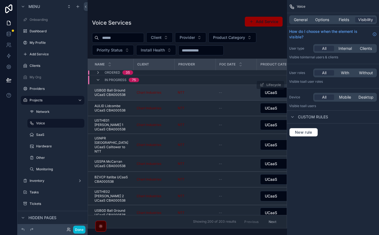
click at [94, 88] on span "USBGD Ball Ground UCaaS CBA000538" at bounding box center [112, 92] width 36 height 9
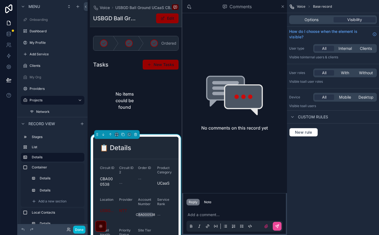
click at [172, 197] on div "Service Rank --" at bounding box center [164, 208] width 15 height 22
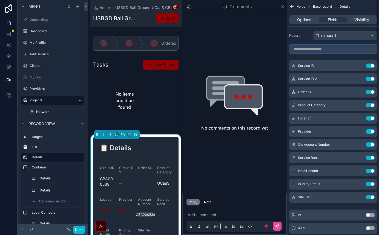
click at [331, 45] on input "scrollable content" at bounding box center [333, 49] width 88 height 9
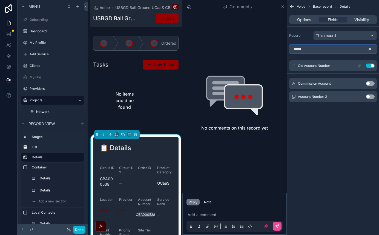
type input "*****"
click at [371, 64] on button "Use setting" at bounding box center [370, 66] width 9 height 4
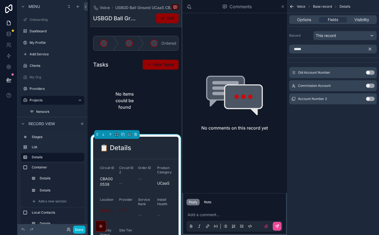
click at [372, 97] on button "Use setting" at bounding box center [370, 99] width 9 height 4
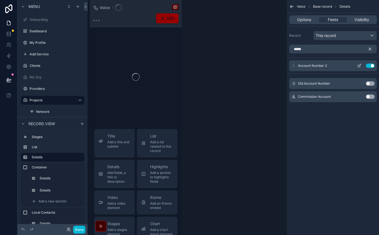
click at [361, 64] on icon "scrollable content" at bounding box center [359, 66] width 4 height 4
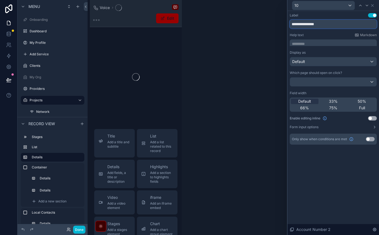
click at [346, 20] on input "**********" at bounding box center [333, 24] width 87 height 9
type input "**********"
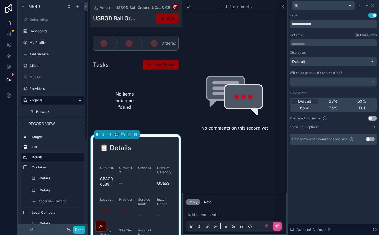
click at [43, 133] on label "SaaS" at bounding box center [54, 135] width 37 height 4
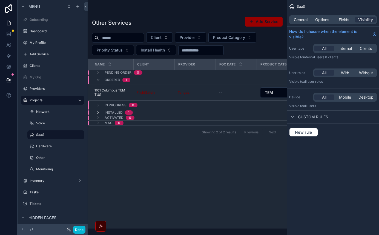
click at [117, 62] on div "scrollable content" at bounding box center [187, 117] width 199 height 235
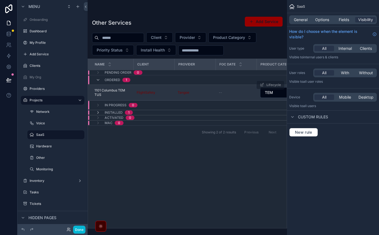
click at [94, 88] on span "1101 Columbus TEM TUS" at bounding box center [112, 92] width 36 height 9
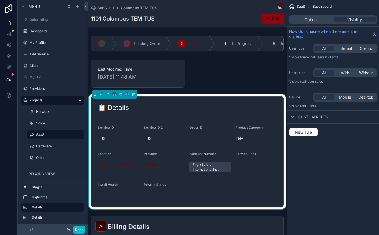
click at [219, 119] on form "Service ID TUS Service ID 2 TUS Order ID -- Product Category TEM Location 1101 …" at bounding box center [187, 163] width 192 height 88
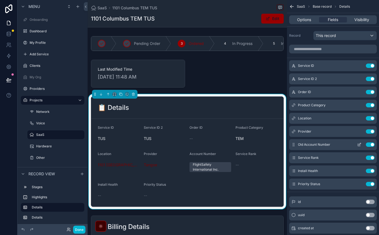
click at [371, 142] on button "Use setting" at bounding box center [370, 144] width 9 height 4
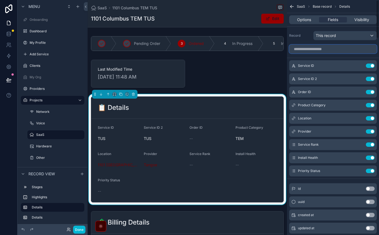
click at [346, 45] on input "scrollable content" at bounding box center [333, 49] width 88 height 9
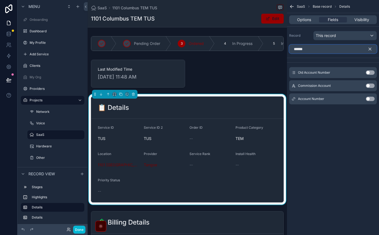
type input "******"
click at [372, 97] on button "Use setting" at bounding box center [370, 99] width 9 height 4
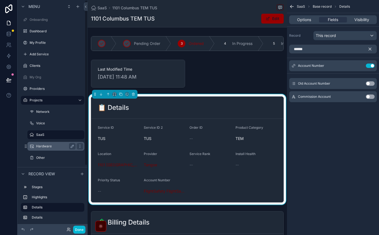
click at [36, 144] on label "Hardware" at bounding box center [54, 146] width 37 height 4
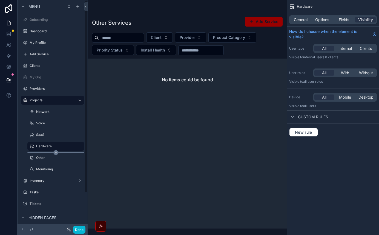
click at [53, 150] on icon "scrollable content" at bounding box center [55, 152] width 5 height 5
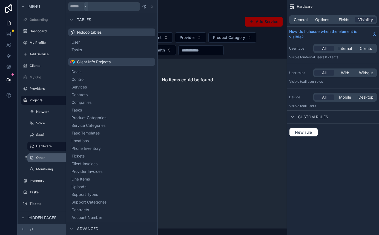
click at [36, 156] on label "Other" at bounding box center [54, 158] width 37 height 4
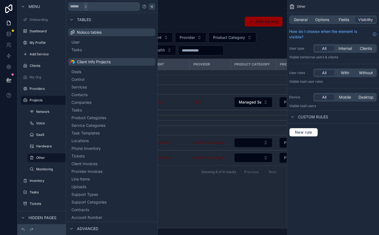
click at [150, 4] on icon at bounding box center [152, 6] width 4 height 4
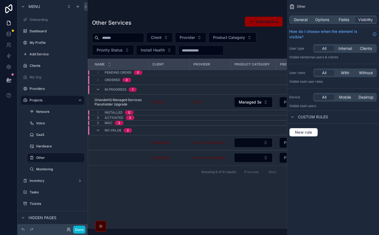
click at [100, 70] on div "scrollable content" at bounding box center [187, 117] width 199 height 235
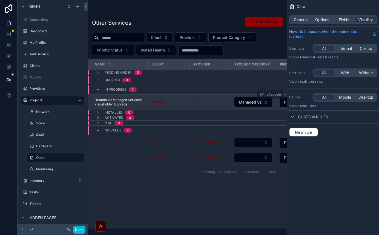
click at [100, 98] on span "OrlandoHQ Managed Services Placeholder Upgrade" at bounding box center [119, 102] width 51 height 9
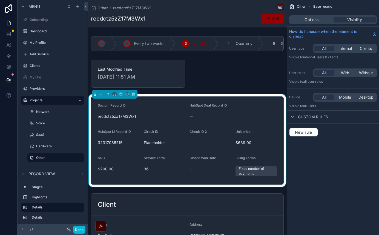
click at [215, 97] on form "Socium Record ID recdctz5zZ17M3Wx1 HubSpot Deal Record ID -- HubSpot LI Record …" at bounding box center [187, 141] width 192 height 88
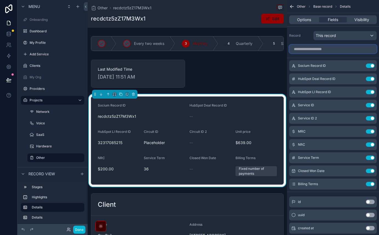
click at [338, 45] on input "scrollable content" at bounding box center [333, 49] width 88 height 9
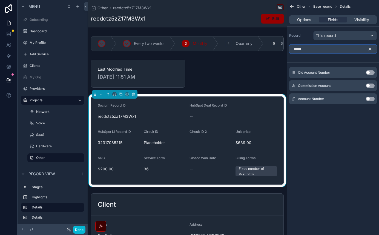
type input "*****"
click at [373, 97] on button "Use setting" at bounding box center [370, 99] width 9 height 4
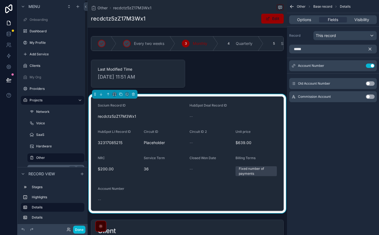
click at [36, 167] on label "Monitoring" at bounding box center [54, 169] width 37 height 4
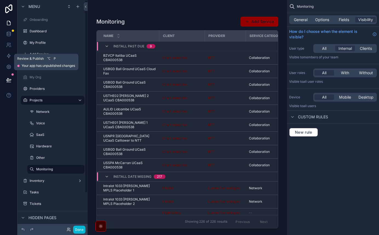
click at [6, 77] on icon at bounding box center [8, 79] width 5 height 5
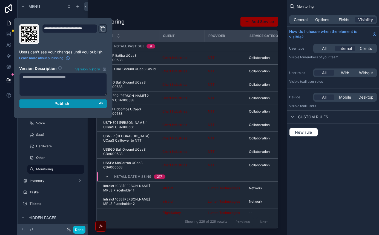
click at [54, 101] on span "Publish" at bounding box center [61, 103] width 15 height 5
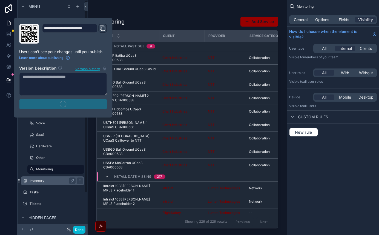
click at [38, 179] on label "Inventory" at bounding box center [52, 181] width 44 height 4
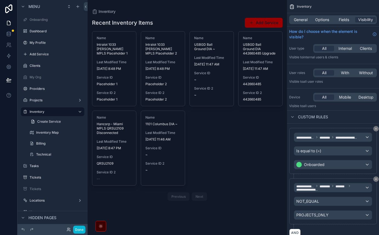
click at [97, 44] on div "scrollable content" at bounding box center [187, 110] width 199 height 220
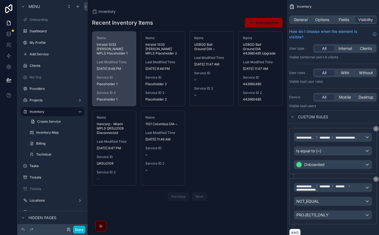
click at [96, 37] on div "Name Intralot 1033 [PERSON_NAME] MPLS Placeholder 1 Last Modified Time [DATE] 8…" at bounding box center [114, 68] width 44 height 74
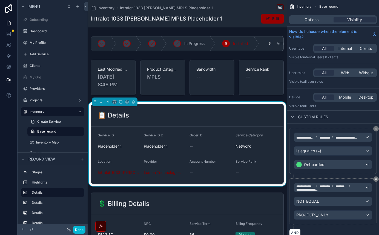
click at [191, 159] on span "Account Number" at bounding box center [202, 161] width 27 height 4
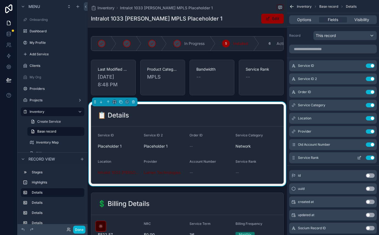
click at [373, 142] on button "Use setting" at bounding box center [370, 144] width 9 height 4
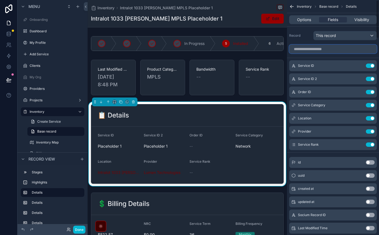
click at [339, 45] on input "scrollable content" at bounding box center [333, 49] width 88 height 9
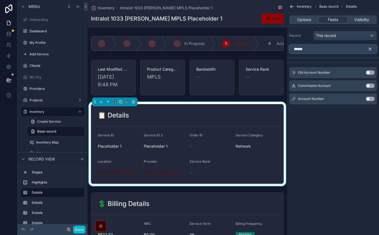
type input "******"
click at [372, 97] on button "Use setting" at bounding box center [370, 99] width 9 height 4
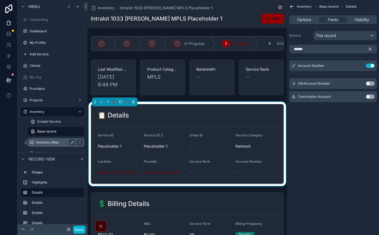
click at [36, 140] on label "Inventory Map" at bounding box center [54, 142] width 37 height 4
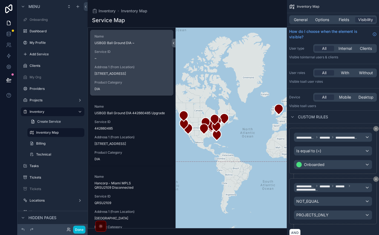
click at [98, 59] on div "Name USBGD Ball Ground DIA ~ Service ID ~ Address 1 (from Location) 1300 AIRPOR…" at bounding box center [131, 63] width 83 height 66
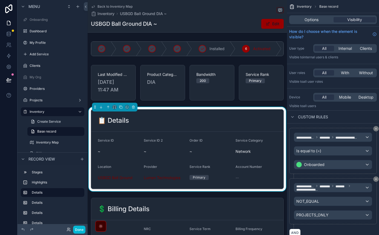
click at [196, 132] on form "Service ID ~ Service ID 2 ~ Order ID ~ Service Category Network Location USBGD …" at bounding box center [187, 160] width 192 height 57
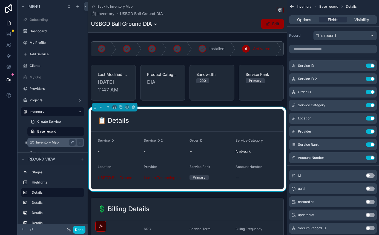
click at [40, 140] on label "Inventory Map" at bounding box center [54, 142] width 37 height 4
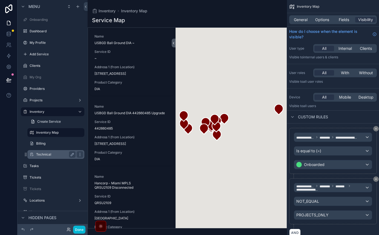
click at [38, 152] on label "Technical" at bounding box center [54, 154] width 37 height 4
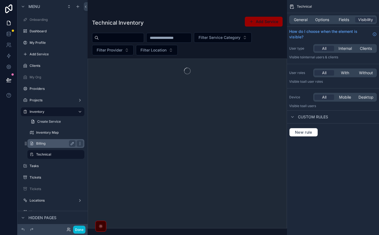
click at [37, 141] on label "Billing" at bounding box center [54, 143] width 37 height 4
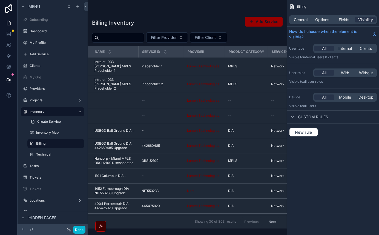
click at [92, 49] on div "scrollable content" at bounding box center [187, 117] width 199 height 235
click at [94, 60] on span "Intralot 1033 [PERSON_NAME] MPLS Placeholder 1" at bounding box center [114, 66] width 41 height 13
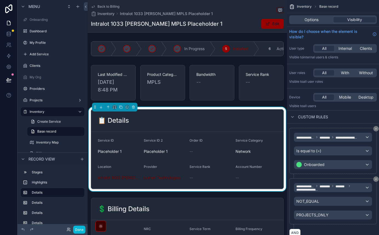
click at [256, 165] on span "Account Number" at bounding box center [248, 167] width 27 height 4
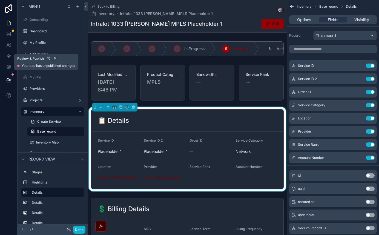
click at [7, 78] on icon at bounding box center [8, 79] width 5 height 3
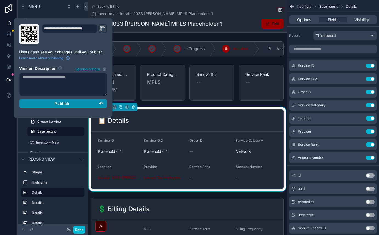
click at [54, 101] on span "Publish" at bounding box center [61, 103] width 15 height 5
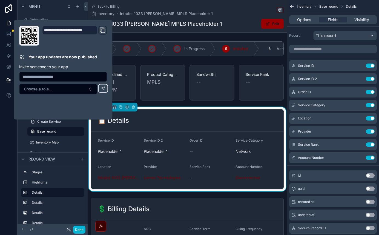
click at [6, 102] on div at bounding box center [9, 117] width 18 height 235
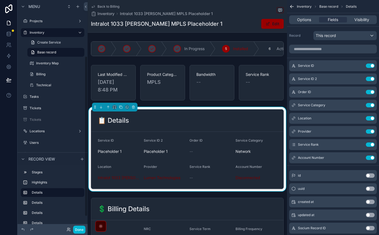
scroll to position [81, 0]
click at [35, 172] on div "My Providers" at bounding box center [53, 175] width 46 height 7
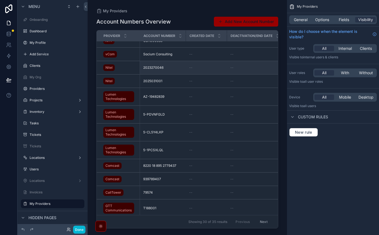
scroll to position [73, 0]
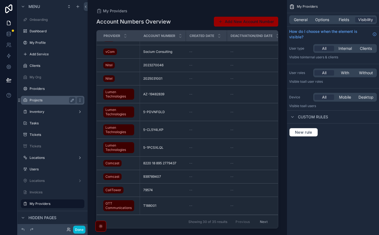
click at [40, 98] on label "Projects" at bounding box center [52, 100] width 44 height 4
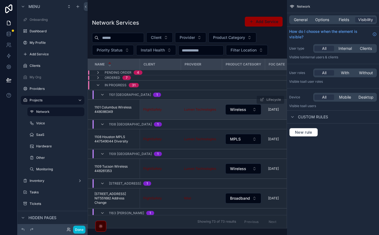
click at [94, 105] on span "1101 Columbus Wireless 448086349" at bounding box center [115, 109] width 42 height 9
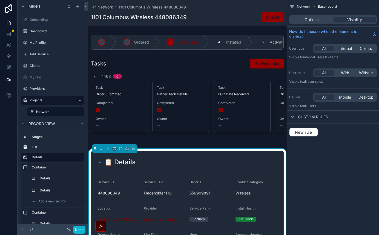
click at [256, 232] on span "Account Number" at bounding box center [248, 234] width 27 height 4
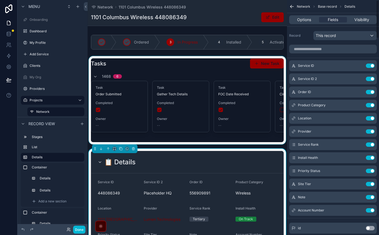
click at [234, 59] on div "scrollable content" at bounding box center [187, 100] width 199 height 88
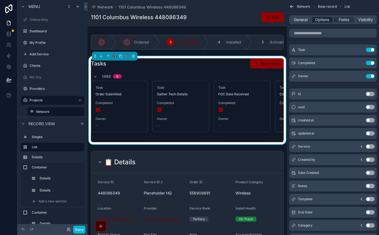
click at [329, 17] on span "Options" at bounding box center [322, 19] width 14 height 5
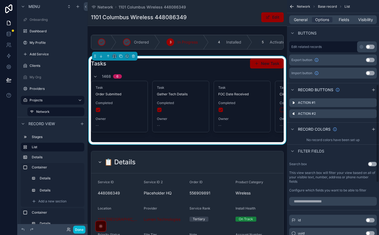
scroll to position [202, 0]
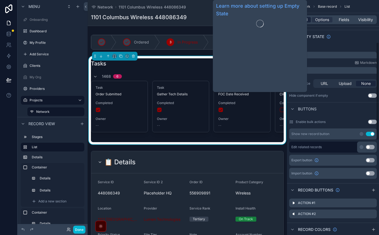
click at [307, 17] on span "General" at bounding box center [301, 19] width 14 height 5
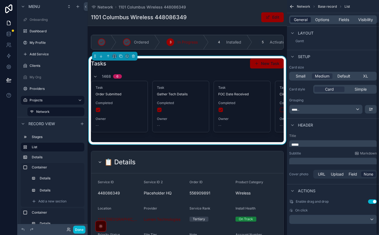
scroll to position [24, 0]
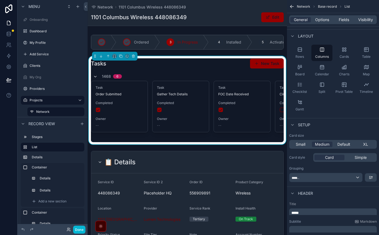
click at [93, 74] on icon "scrollable content" at bounding box center [95, 76] width 4 height 4
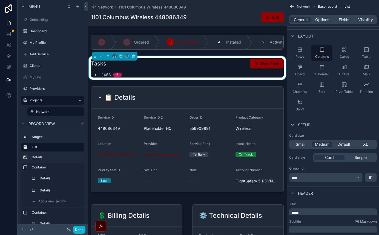
click at [93, 73] on icon "scrollable content" at bounding box center [95, 75] width 4 height 4
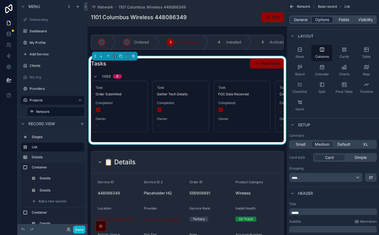
click at [329, 17] on span "Options" at bounding box center [322, 19] width 14 height 5
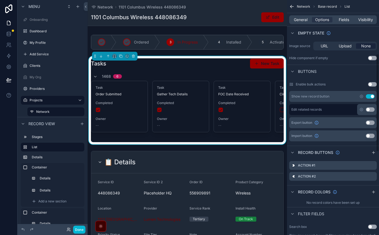
scroll to position [139, 0]
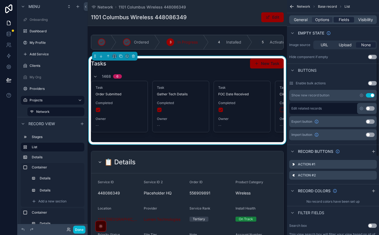
click at [349, 17] on span "Fields" at bounding box center [344, 19] width 10 height 5
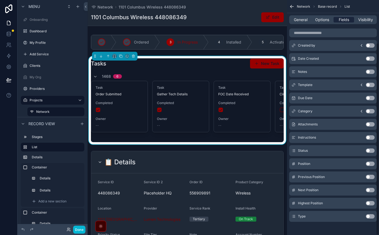
scroll to position [53, 0]
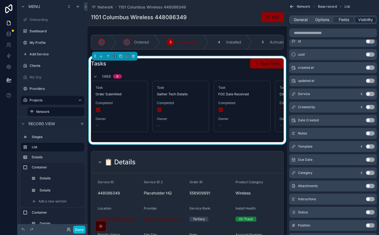
click at [367, 17] on span "Visibility" at bounding box center [365, 19] width 15 height 5
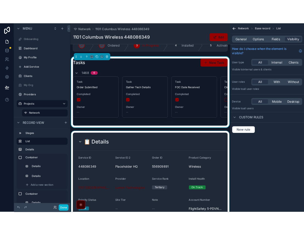
scroll to position [16, 0]
